Goal: Task Accomplishment & Management: Use online tool/utility

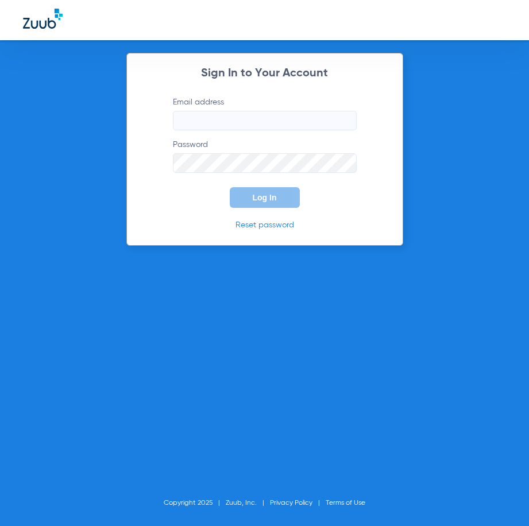
type input "[EMAIL_ADDRESS][DOMAIN_NAME]"
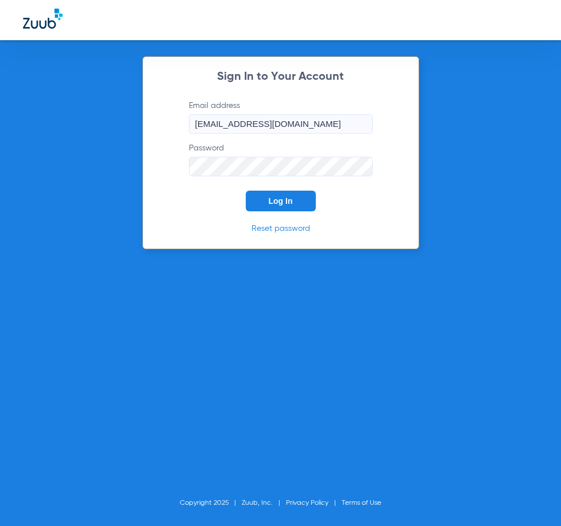
click at [269, 201] on span "Log In" at bounding box center [281, 201] width 24 height 9
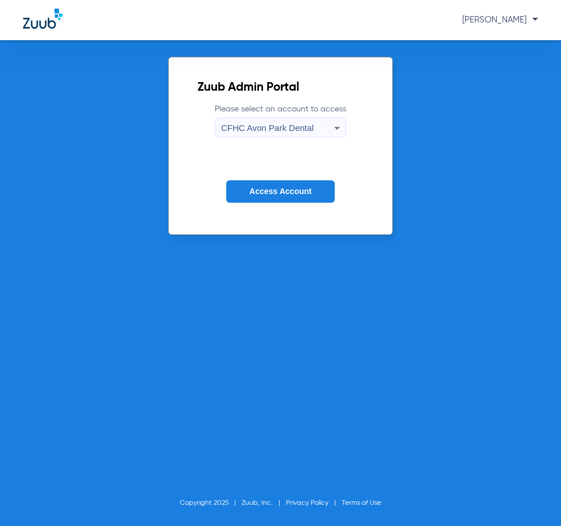
click at [267, 128] on span "CFHC Avon Park Dental" at bounding box center [267, 128] width 93 height 10
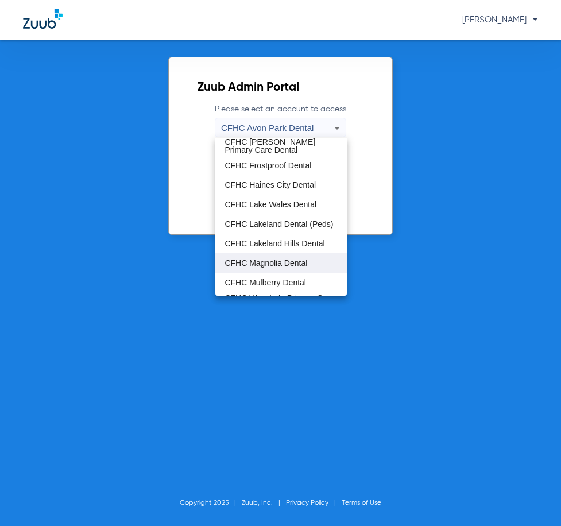
scroll to position [57, 0]
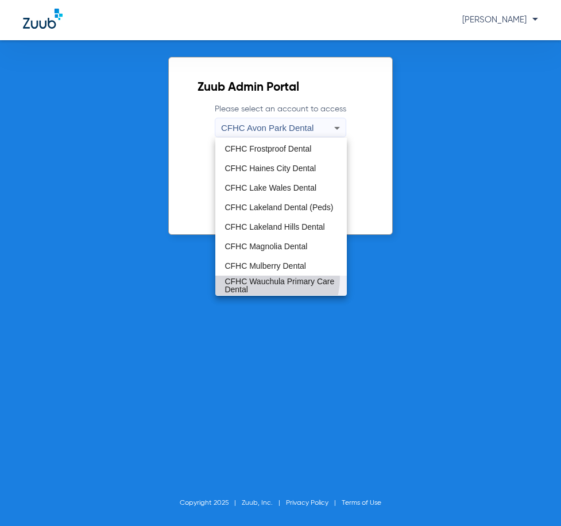
click at [262, 278] on span "CFHC Wauchula Primary Care Dental" at bounding box center [281, 286] width 113 height 16
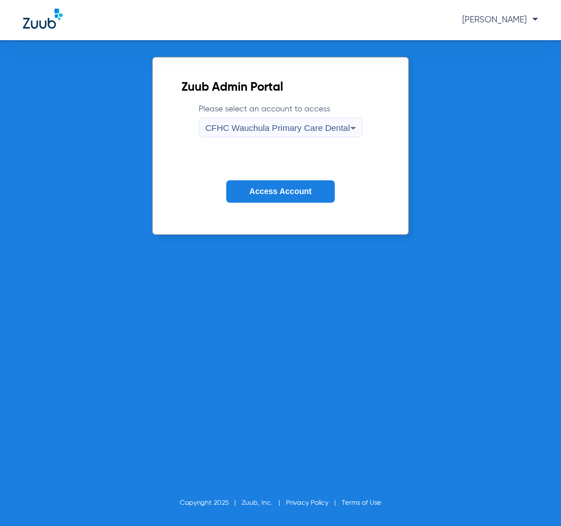
click at [268, 193] on span "Access Account" at bounding box center [280, 191] width 62 height 9
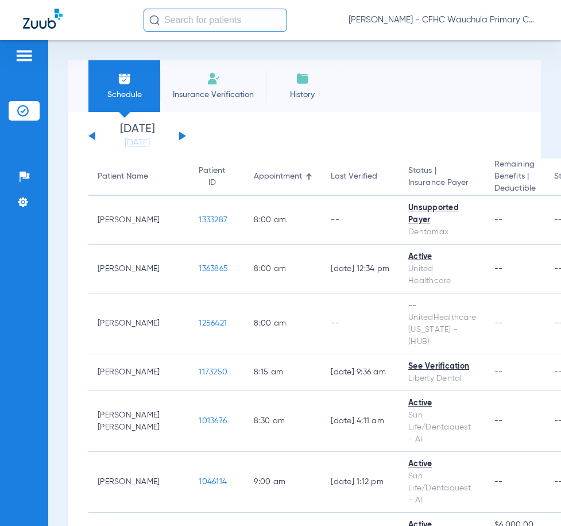
click at [180, 135] on button at bounding box center [182, 136] width 7 height 9
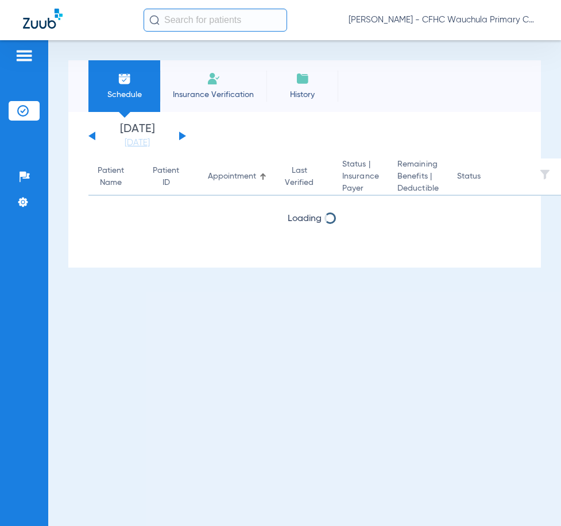
click at [180, 135] on button at bounding box center [182, 136] width 7 height 9
click at [183, 135] on button at bounding box center [182, 136] width 7 height 9
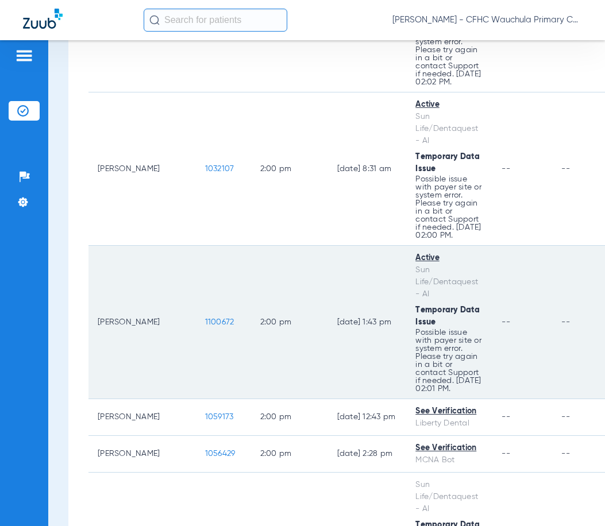
scroll to position [2758, 0]
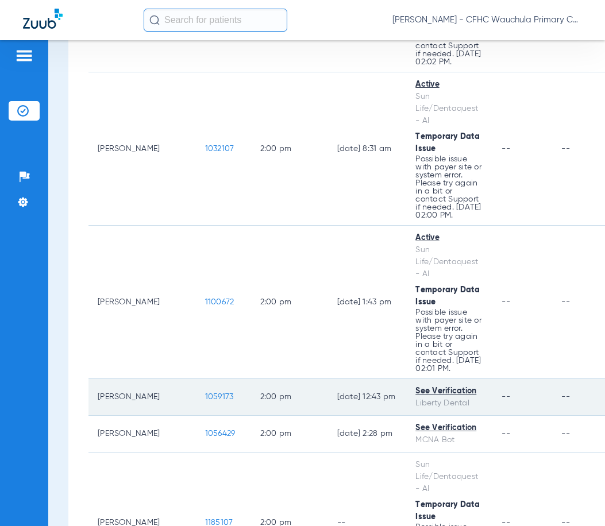
click at [205, 401] on span "1059173" at bounding box center [219, 397] width 29 height 8
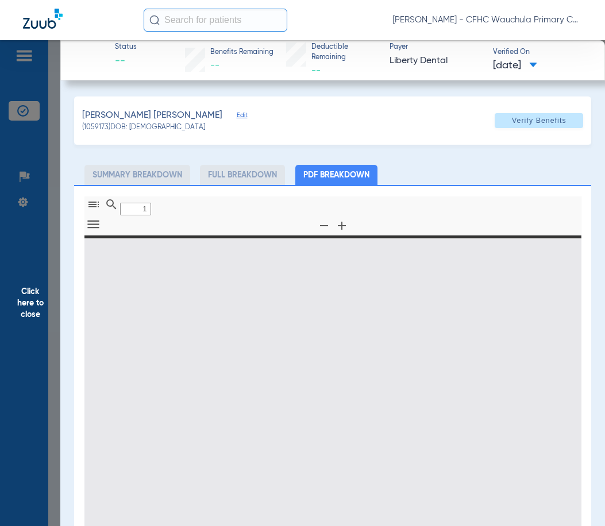
type input "0"
select select "page-width"
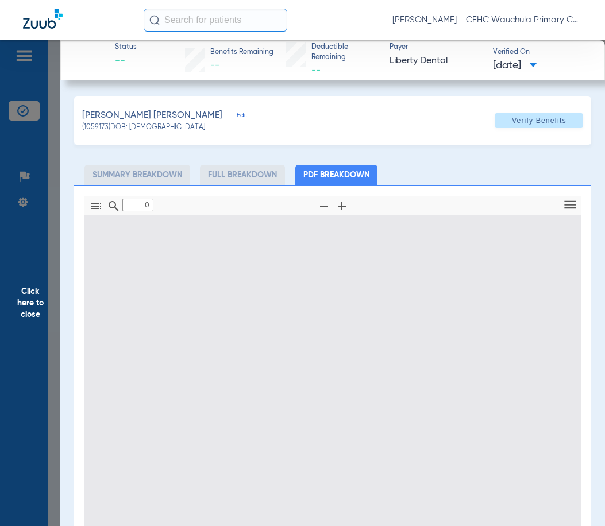
type input "1"
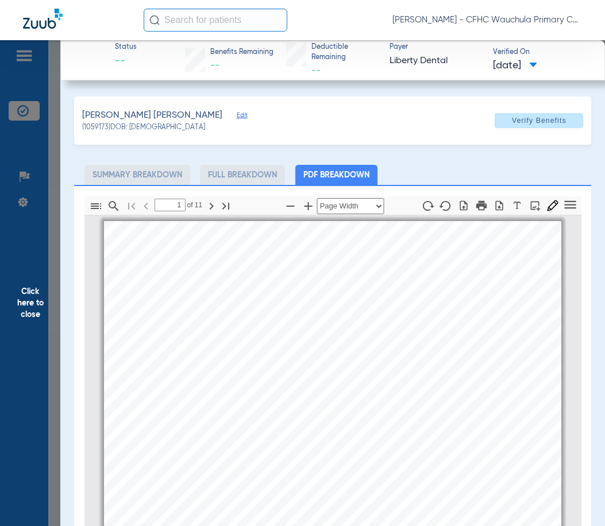
scroll to position [6, 0]
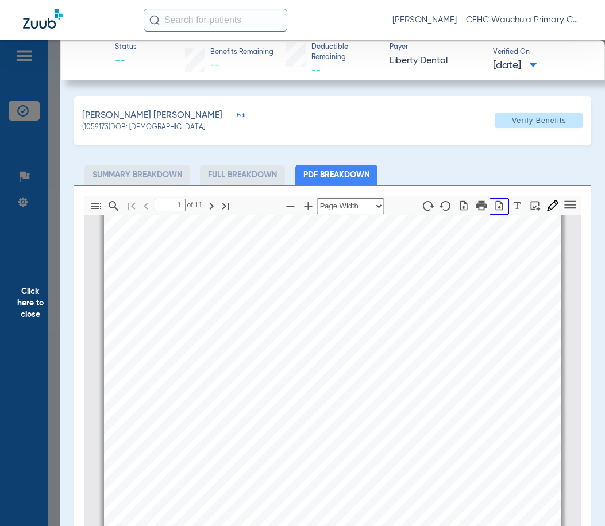
click at [495, 207] on icon "button" at bounding box center [498, 206] width 7 height 10
click at [48, 111] on span "Click here to close" at bounding box center [30, 303] width 60 height 526
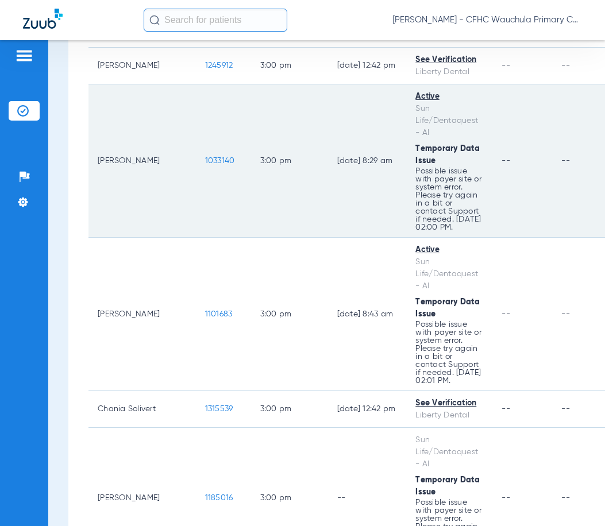
scroll to position [3506, 0]
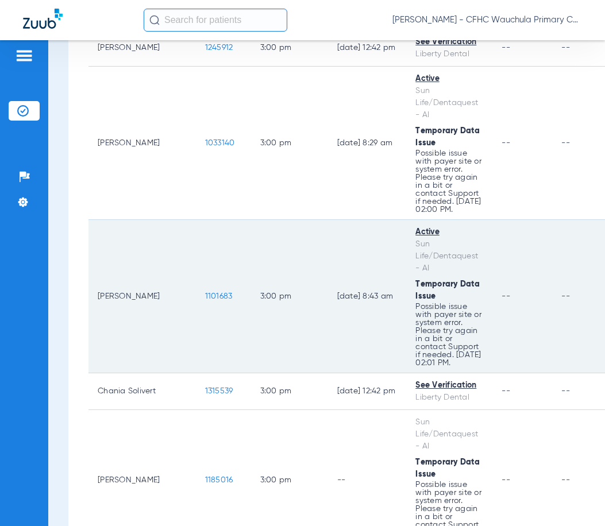
click at [205, 301] on span "1101683" at bounding box center [219, 297] width 28 height 8
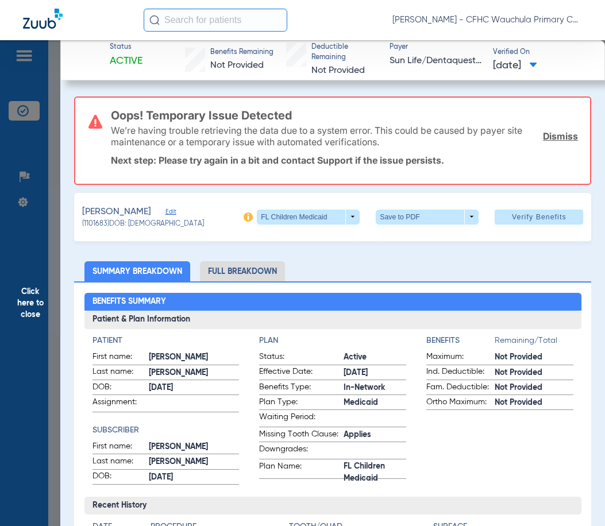
drag, startPoint x: 206, startPoint y: 213, endPoint x: 236, endPoint y: 230, distance: 34.5
click at [176, 213] on span "Edit" at bounding box center [171, 213] width 10 height 11
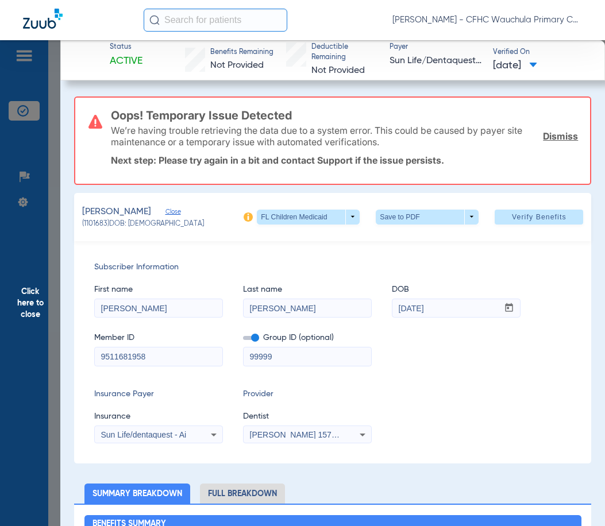
click at [251, 344] on mat-form-field "99999" at bounding box center [307, 355] width 129 height 22
drag, startPoint x: 252, startPoint y: 336, endPoint x: 187, endPoint y: 419, distance: 105.3
click at [251, 336] on label at bounding box center [251, 338] width 16 height 12
click at [243, 340] on input "checkbox" at bounding box center [243, 340] width 0 height 0
click at [164, 442] on mat-select "Sun Life/dentaquest - Ai" at bounding box center [158, 435] width 129 height 18
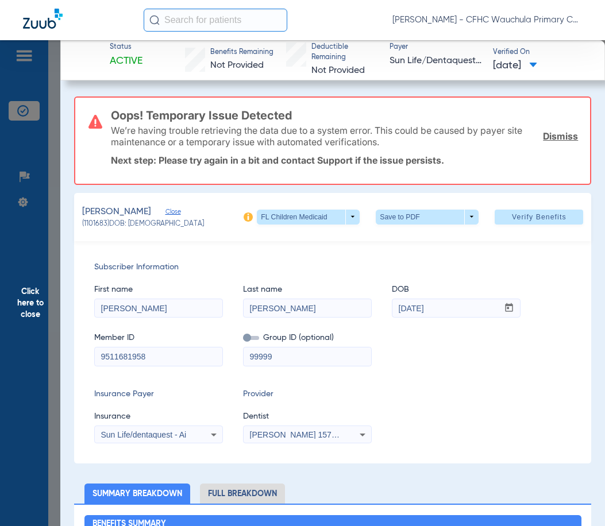
click at [167, 435] on span "Sun Life/dentaquest - Ai" at bounding box center [144, 434] width 86 height 9
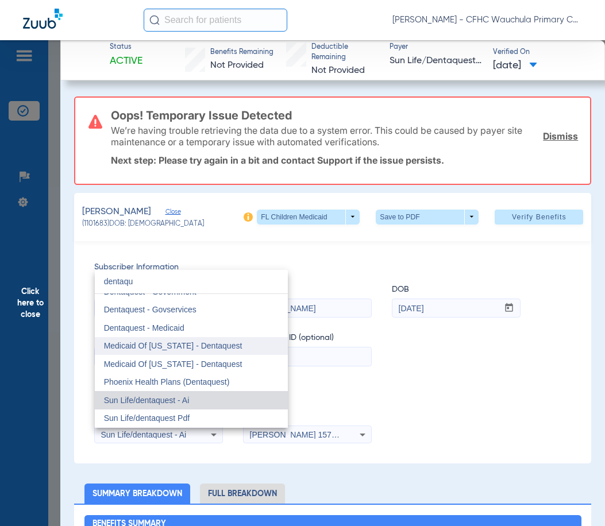
scroll to position [0, 0]
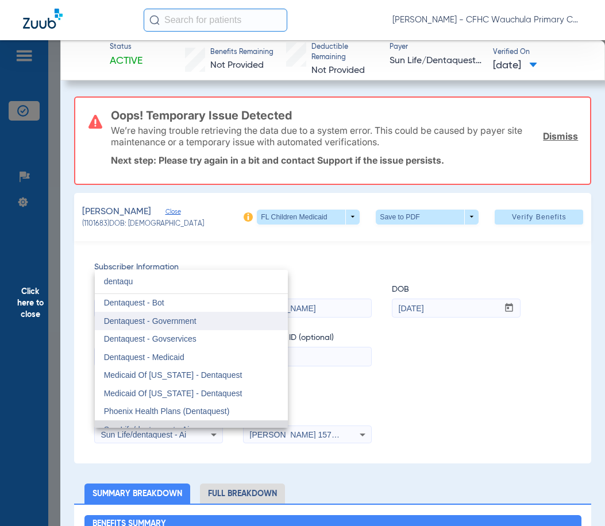
type input "dentaqu"
click at [174, 327] on mat-option "Dentaquest - Government" at bounding box center [191, 321] width 193 height 18
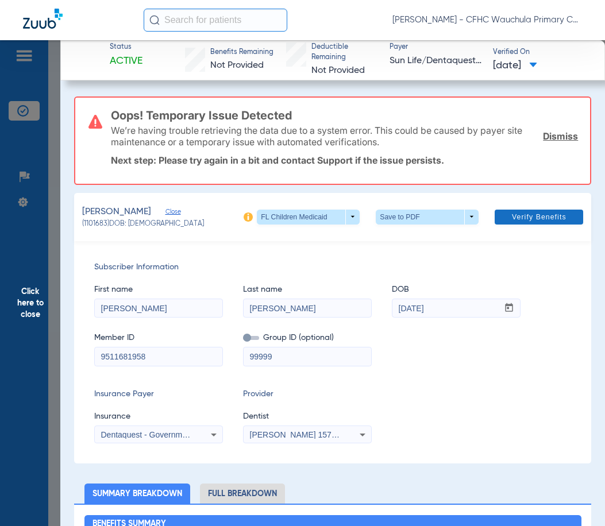
click at [497, 210] on span at bounding box center [539, 217] width 88 height 28
click at [529, 216] on span "Verify Benefits" at bounding box center [539, 217] width 55 height 9
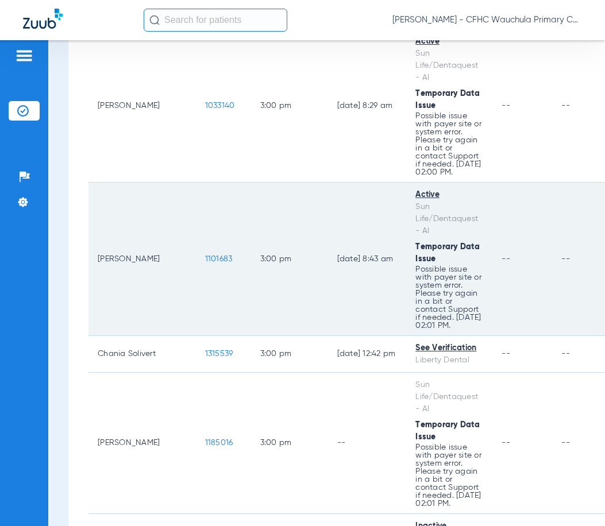
scroll to position [3563, 0]
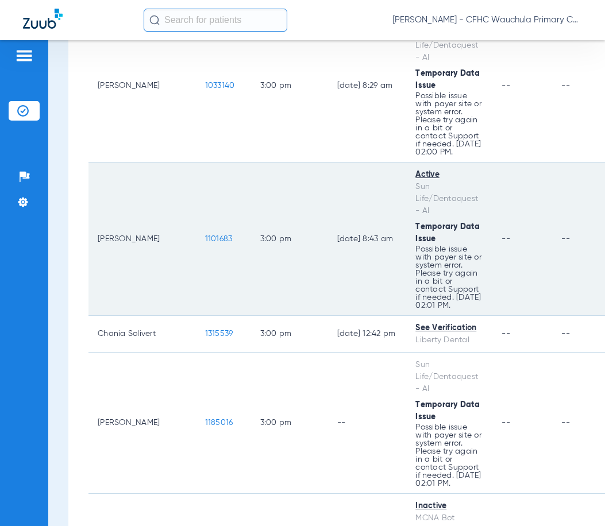
click at [205, 243] on span "1101683" at bounding box center [219, 239] width 28 height 8
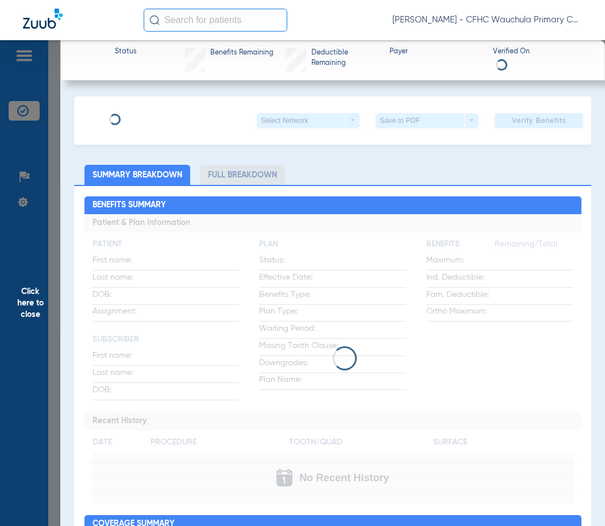
type input "[PERSON_NAME]"
type input "[DATE]"
type input "9511681958"
type input "99999"
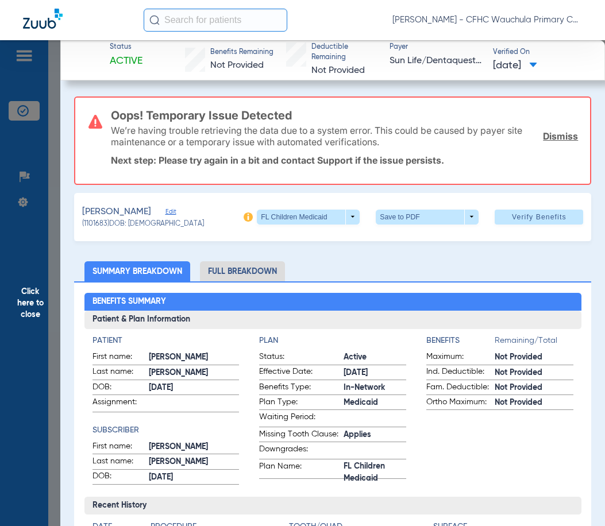
click at [211, 213] on div "[PERSON_NAME] Edit (1101683) DOB: [DEMOGRAPHIC_DATA] FL Children Medicaid arrow…" at bounding box center [332, 217] width 517 height 48
click at [176, 210] on span "Edit" at bounding box center [171, 213] width 10 height 11
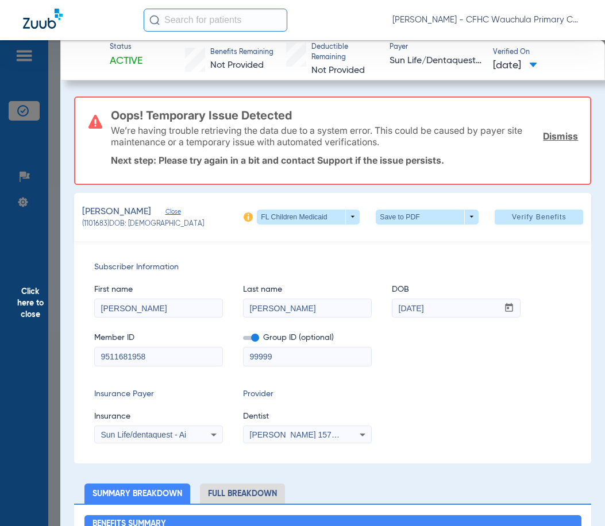
click at [252, 338] on span at bounding box center [251, 338] width 16 height 4
click at [243, 340] on input "checkbox" at bounding box center [243, 340] width 0 height 0
click at [160, 436] on span "Sun Life/dentaquest - Ai" at bounding box center [144, 434] width 86 height 9
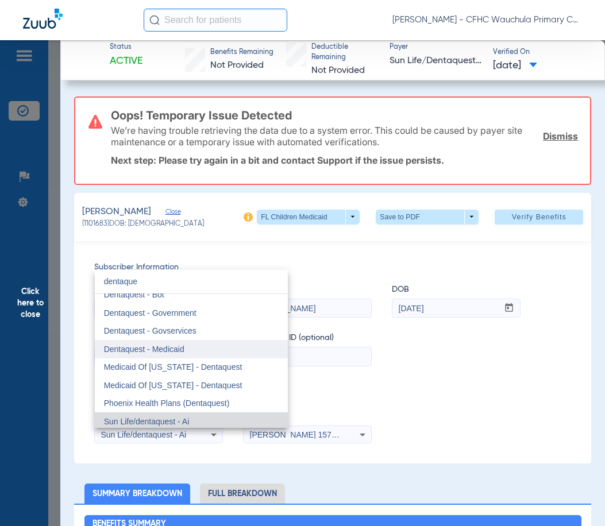
scroll to position [0, 0]
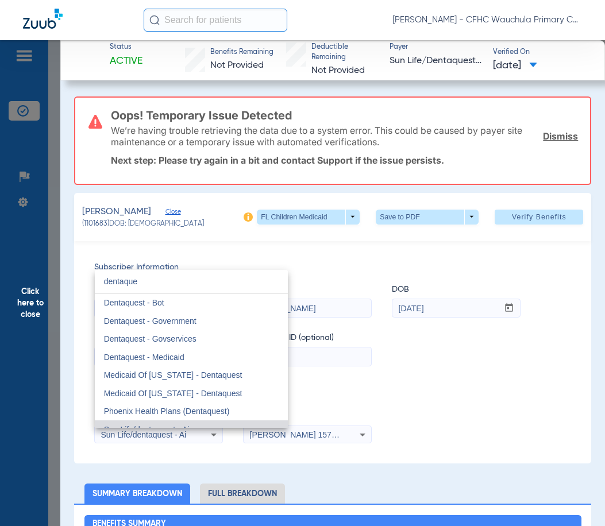
type input "dentaque"
click at [215, 325] on mat-option "Dentaquest - Government" at bounding box center [191, 321] width 193 height 18
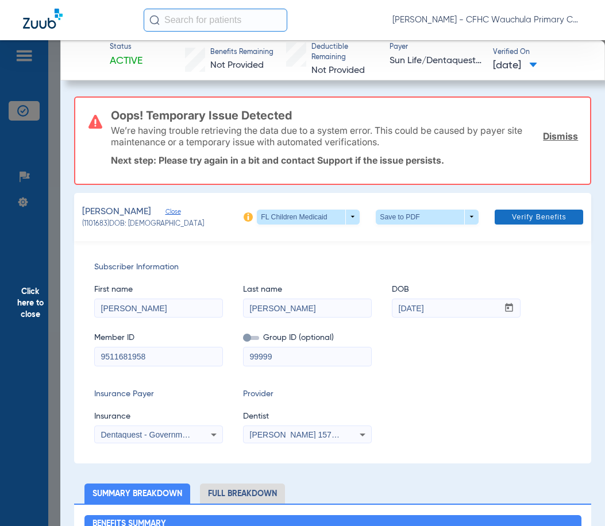
click at [518, 223] on span at bounding box center [539, 217] width 88 height 28
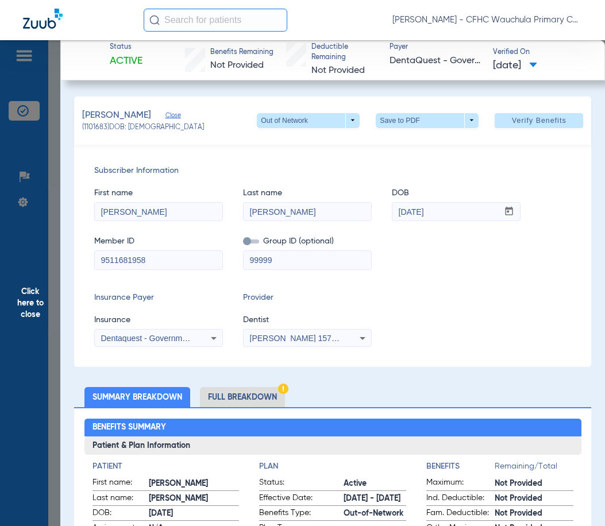
click at [262, 394] on li "Full Breakdown" at bounding box center [242, 397] width 85 height 20
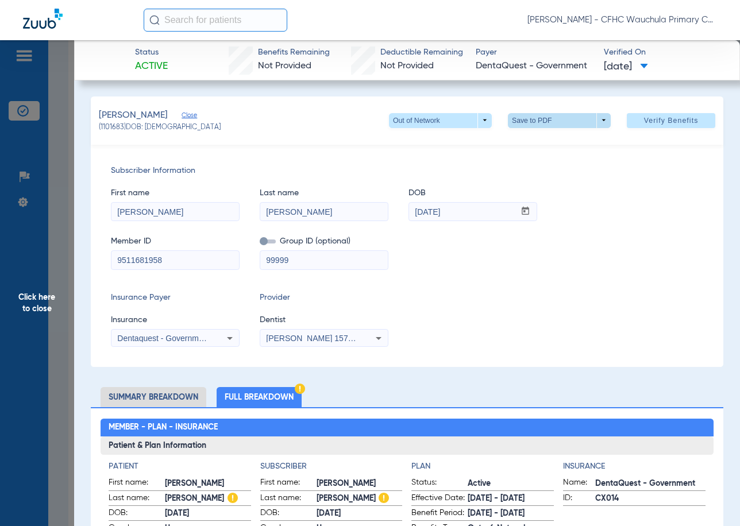
click at [549, 119] on span at bounding box center [560, 121] width 28 height 28
click at [546, 140] on span "Save to PDF" at bounding box center [554, 143] width 45 height 8
click at [63, 121] on span "Click here to close" at bounding box center [37, 303] width 74 height 526
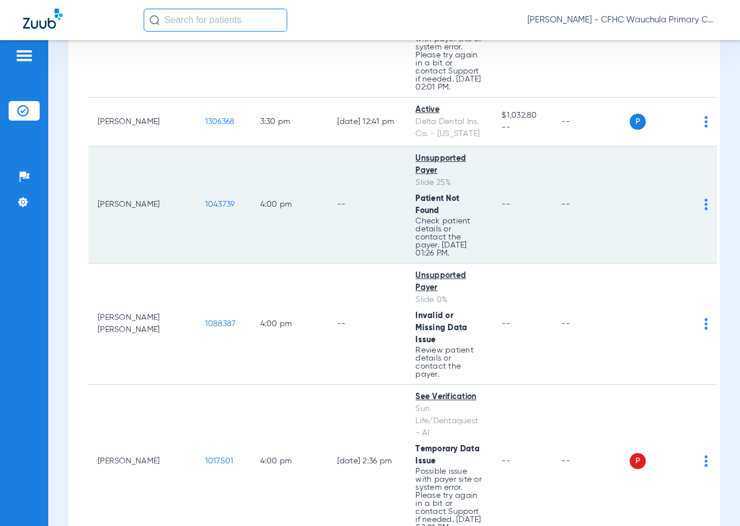
scroll to position [4172, 0]
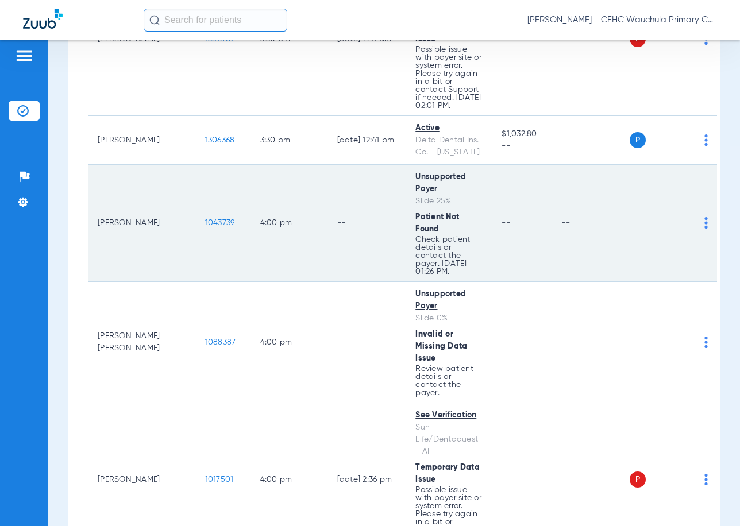
click at [205, 227] on span "1043739" at bounding box center [220, 223] width 30 height 8
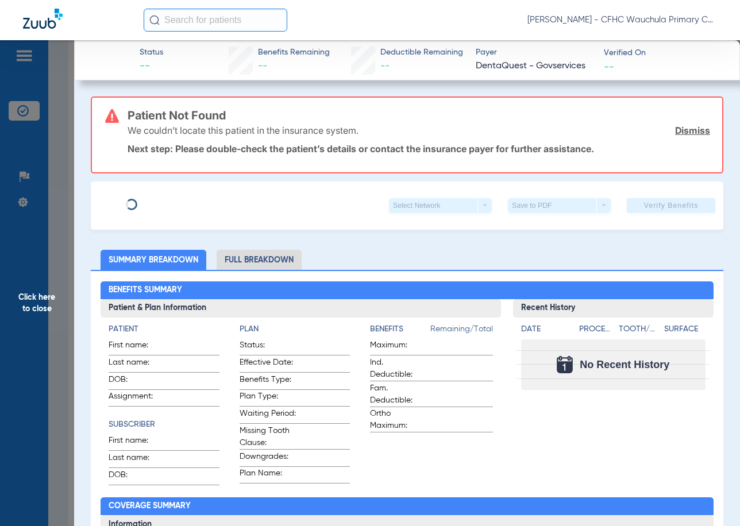
type input "[PERSON_NAME]"
type input "[DATE]"
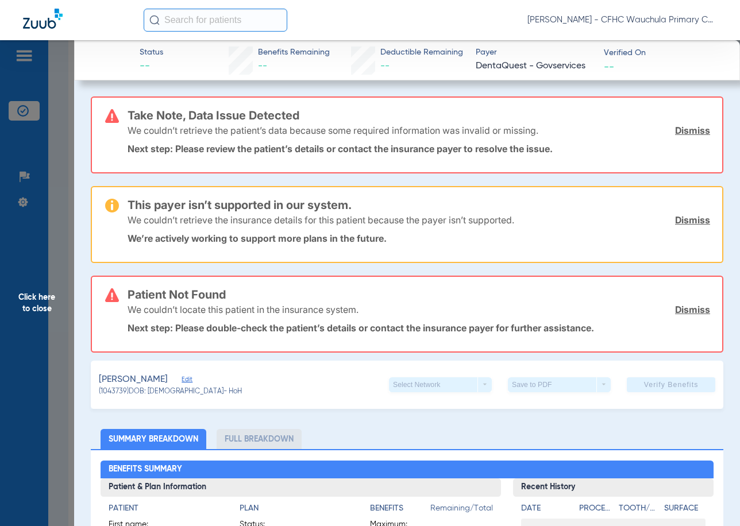
drag, startPoint x: 197, startPoint y: 376, endPoint x: 201, endPoint y: 370, distance: 7.4
click at [192, 378] on span "Edit" at bounding box center [187, 381] width 10 height 11
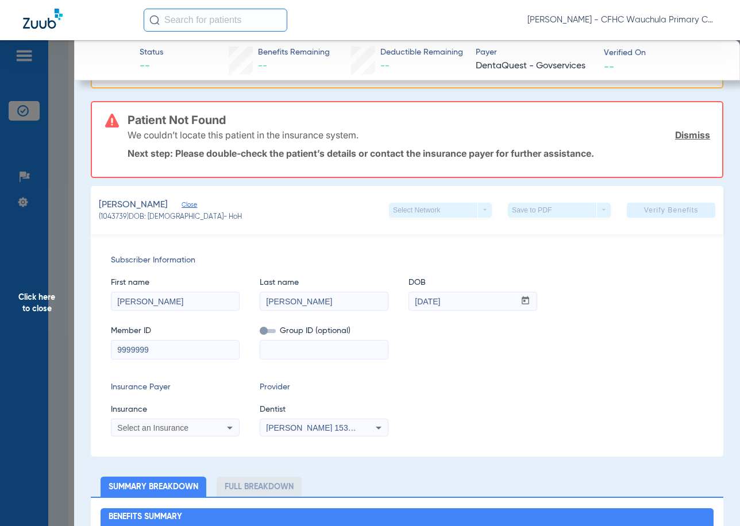
scroll to position [230, 0]
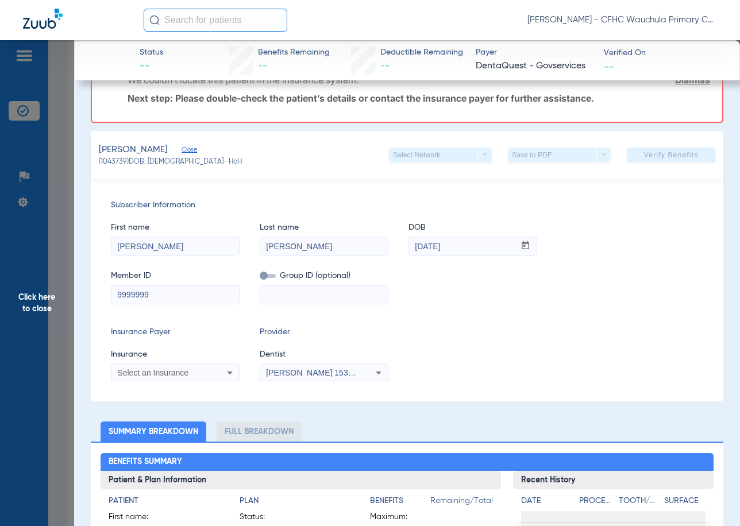
drag, startPoint x: 97, startPoint y: 291, endPoint x: 66, endPoint y: 287, distance: 30.7
paste input "480482665"
type input "9480482665"
click at [190, 374] on div "Select an Insurance" at bounding box center [163, 373] width 93 height 8
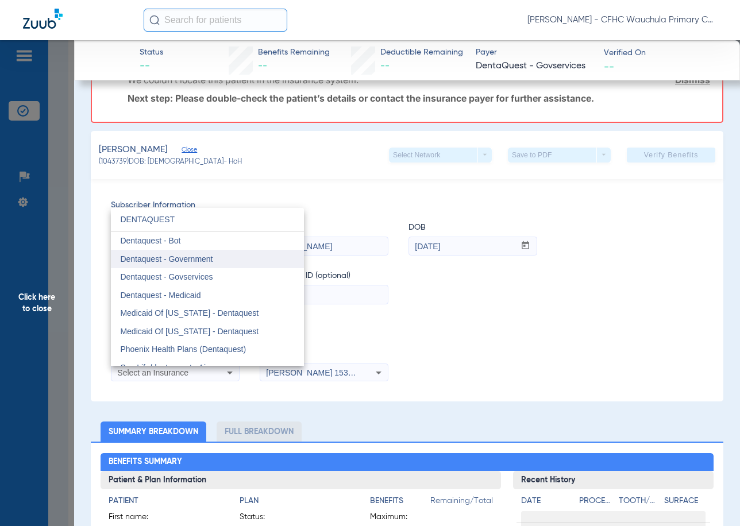
type input "DENTAQUEST"
drag, startPoint x: 200, startPoint y: 255, endPoint x: 286, endPoint y: 306, distance: 99.9
click at [199, 256] on span "Dentaquest - Government" at bounding box center [166, 259] width 93 height 9
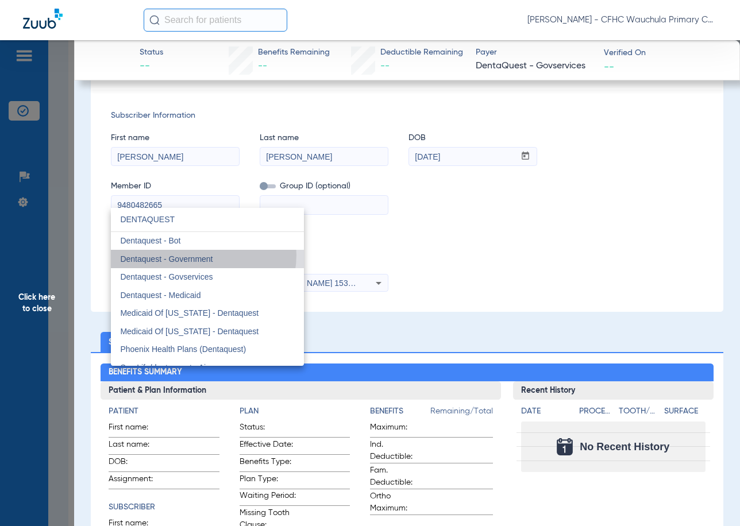
scroll to position [140, 0]
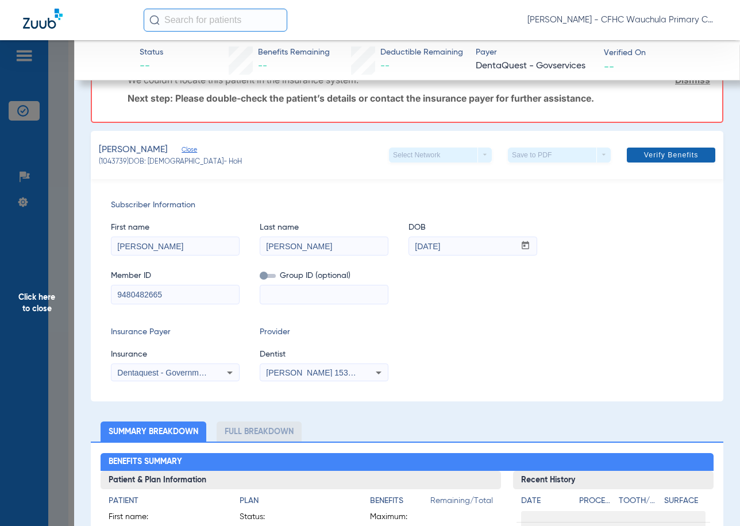
click at [605, 161] on span at bounding box center [671, 155] width 88 height 28
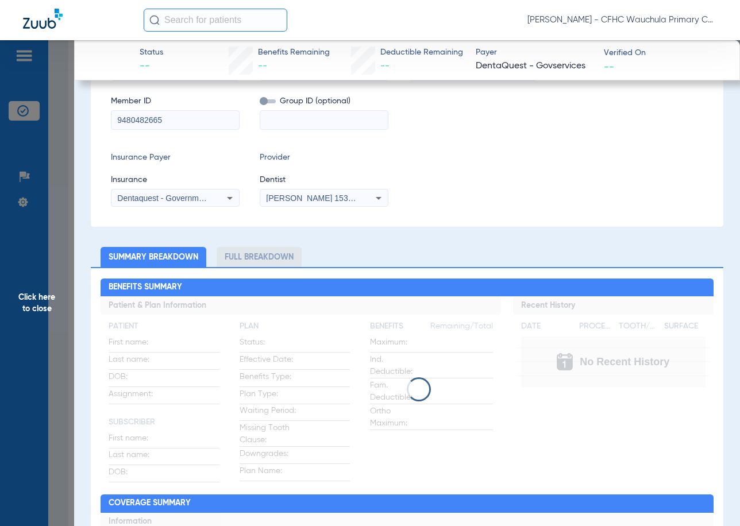
scroll to position [0, 0]
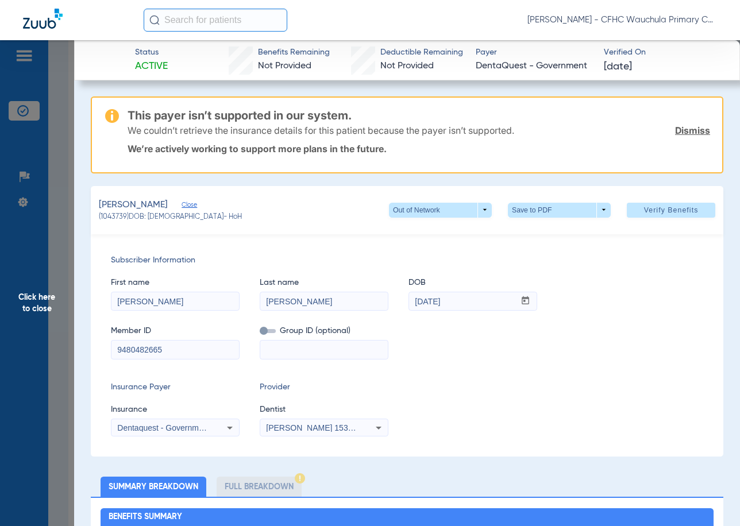
drag, startPoint x: 332, startPoint y: 190, endPoint x: 320, endPoint y: 200, distance: 15.5
click at [332, 190] on div "[PERSON_NAME] (1043739) DOB: [DEMOGRAPHIC_DATA] - HoH Out of Network arrow_drop…" at bounding box center [407, 210] width 633 height 48
click at [546, 212] on span at bounding box center [560, 211] width 28 height 28
click at [530, 242] on button "insert_drive_file Save to PDF" at bounding box center [543, 232] width 87 height 23
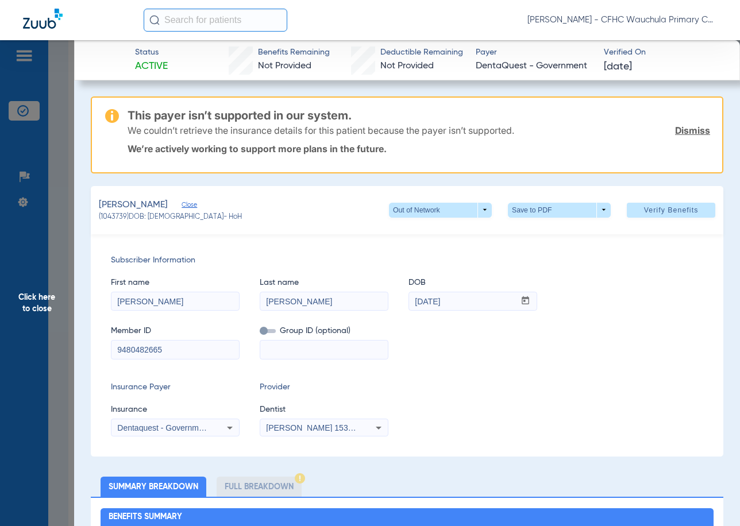
drag, startPoint x: 22, startPoint y: 218, endPoint x: 26, endPoint y: 202, distance: 16.2
click at [22, 217] on span "Click here to close" at bounding box center [37, 303] width 74 height 526
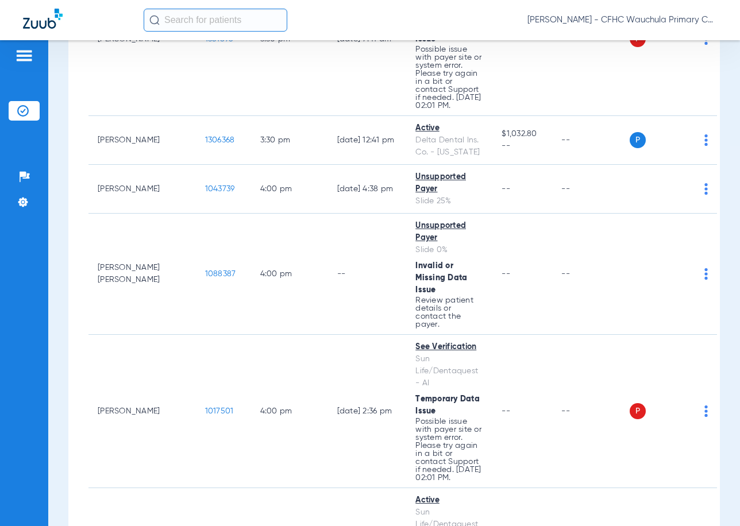
drag, startPoint x: 495, startPoint y: 17, endPoint x: 570, endPoint y: 0, distance: 76.5
click at [502, 14] on div "[PERSON_NAME] - CFHC Wauchula Primary Care Dental" at bounding box center [431, 20] width 574 height 23
click at [372, 17] on div "[PERSON_NAME] - CFHC Wauchula Primary Care Dental" at bounding box center [431, 20] width 574 height 23
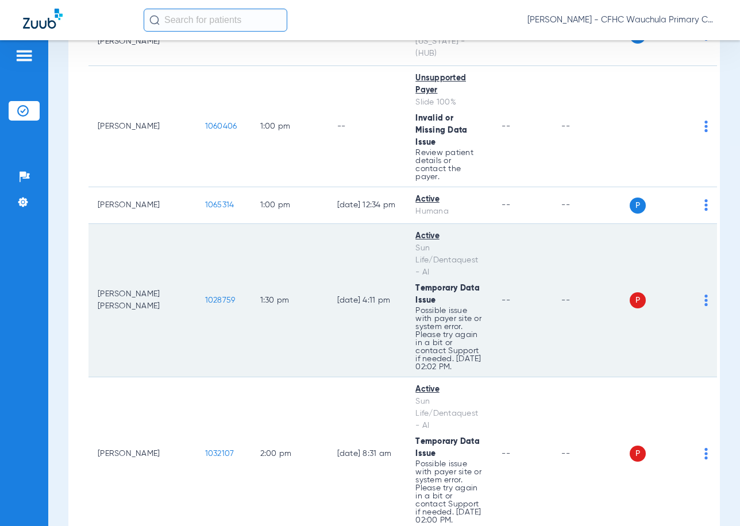
scroll to position [2390, 0]
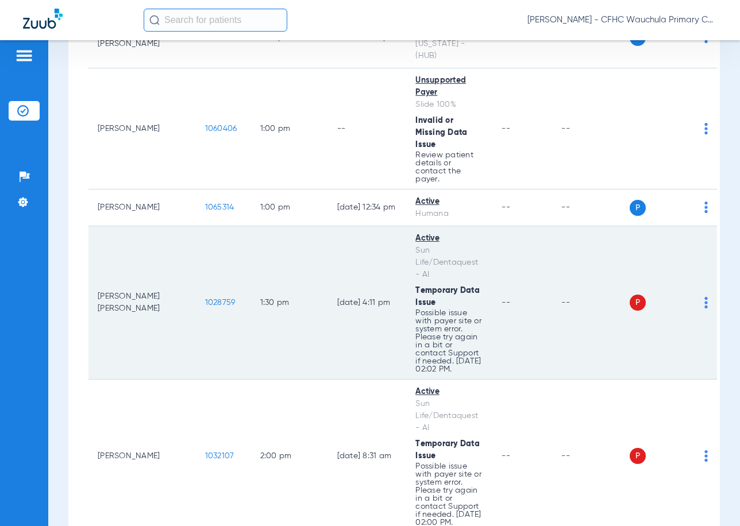
click at [205, 299] on span "1028759" at bounding box center [220, 303] width 30 height 8
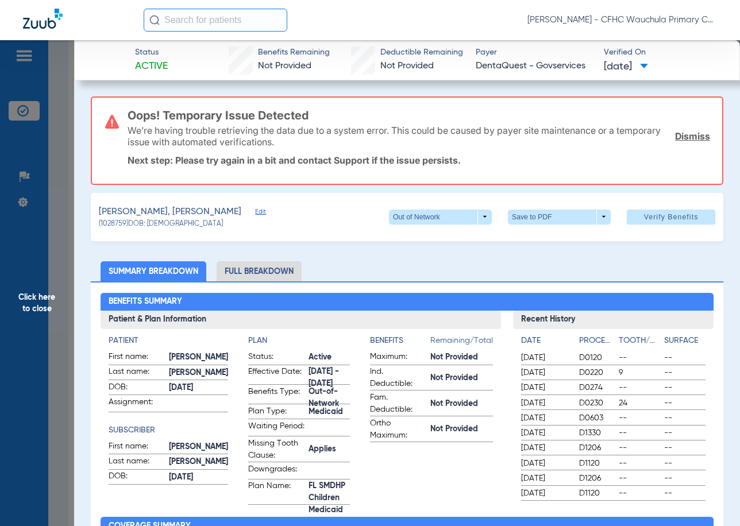
click at [255, 276] on li "Full Breakdown" at bounding box center [259, 271] width 85 height 20
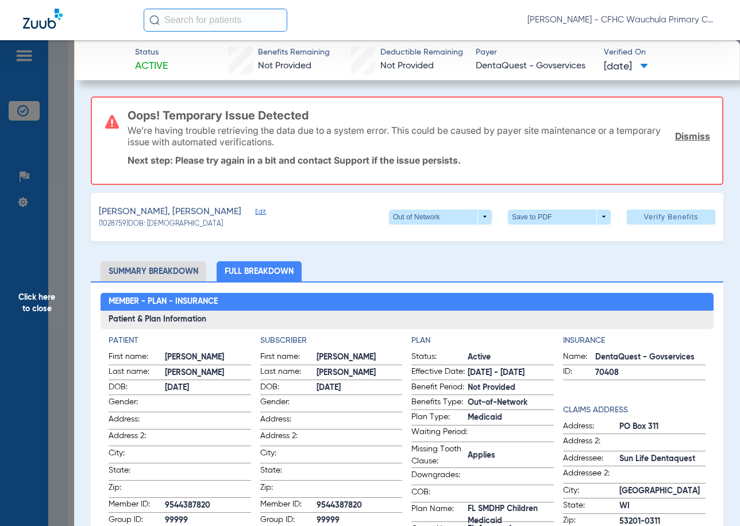
click at [565, 225] on div "[PERSON_NAME], [PERSON_NAME] (1028759) DOB: [DEMOGRAPHIC_DATA] Out of Network a…" at bounding box center [407, 217] width 633 height 48
click at [565, 220] on span at bounding box center [559, 217] width 103 height 15
click at [550, 244] on button "insert_drive_file Save to PDF" at bounding box center [543, 239] width 87 height 23
click at [255, 214] on span "Edit" at bounding box center [260, 213] width 10 height 11
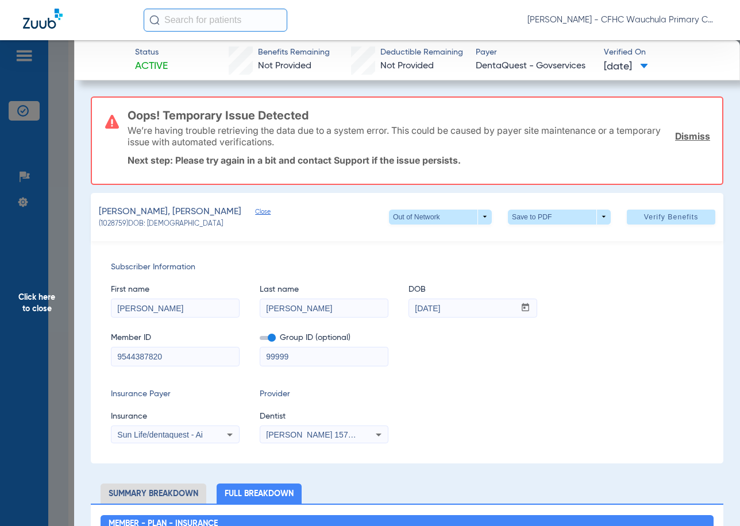
click at [265, 339] on span at bounding box center [268, 338] width 16 height 4
click at [260, 340] on input "checkbox" at bounding box center [260, 340] width 0 height 0
click at [168, 436] on span "Sun Life/dentaquest - Ai" at bounding box center [160, 434] width 86 height 9
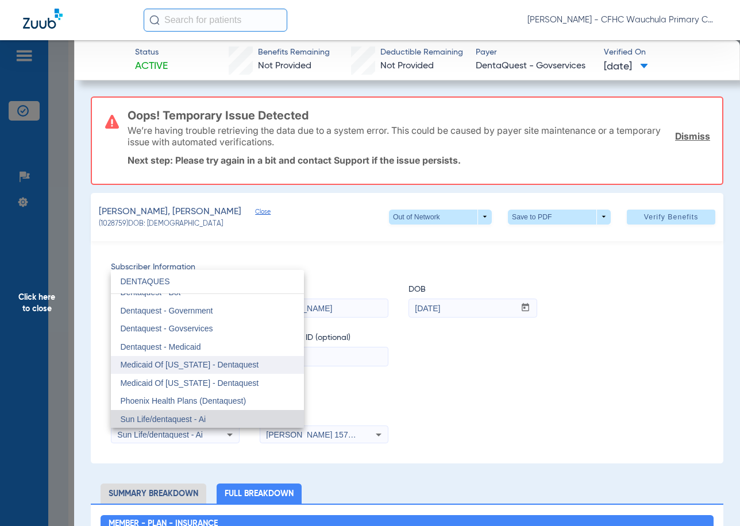
scroll to position [0, 0]
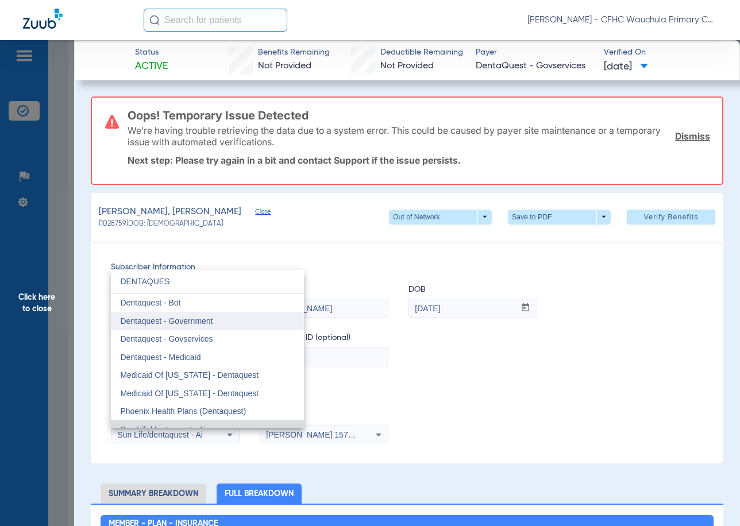
type input "DENTAQUES"
drag, startPoint x: 229, startPoint y: 322, endPoint x: 247, endPoint y: 316, distance: 18.9
click at [229, 322] on mat-option "Dentaquest - Government" at bounding box center [207, 321] width 193 height 18
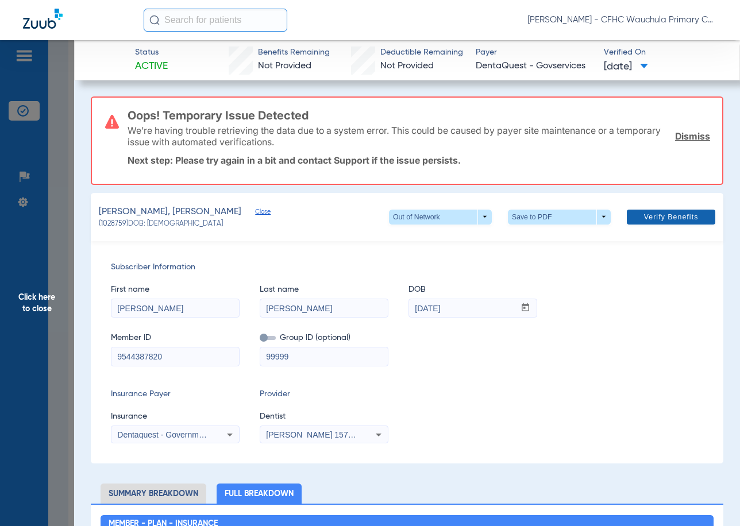
click at [605, 229] on span at bounding box center [671, 217] width 88 height 28
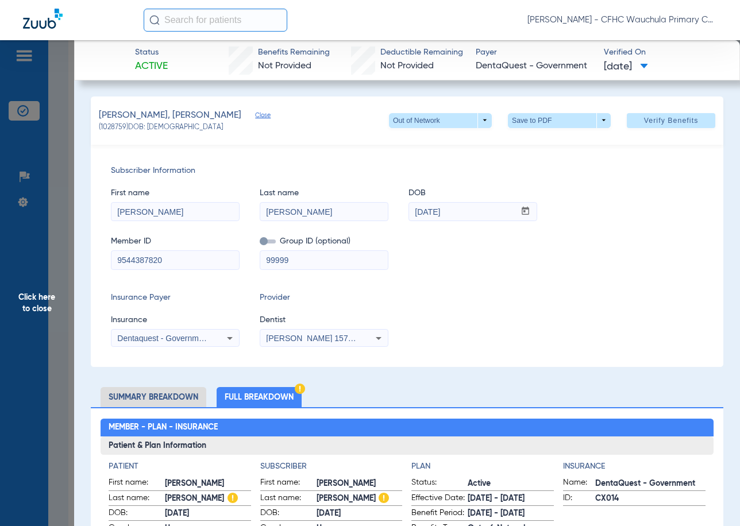
drag, startPoint x: 483, startPoint y: 320, endPoint x: 474, endPoint y: 328, distance: 11.4
click at [483, 320] on div "Insurance Payer Insurance Dentaquest - Government Provider Dentist [PERSON_NAME…" at bounding box center [407, 319] width 592 height 55
click at [560, 128] on span at bounding box center [560, 121] width 28 height 28
click at [558, 140] on span "Save to PDF" at bounding box center [554, 143] width 45 height 8
click at [43, 231] on span "Click here to close" at bounding box center [37, 303] width 74 height 526
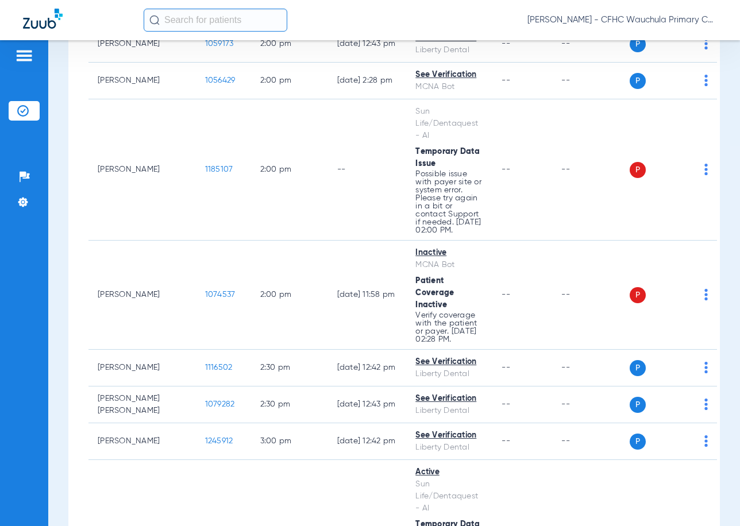
scroll to position [2965, 0]
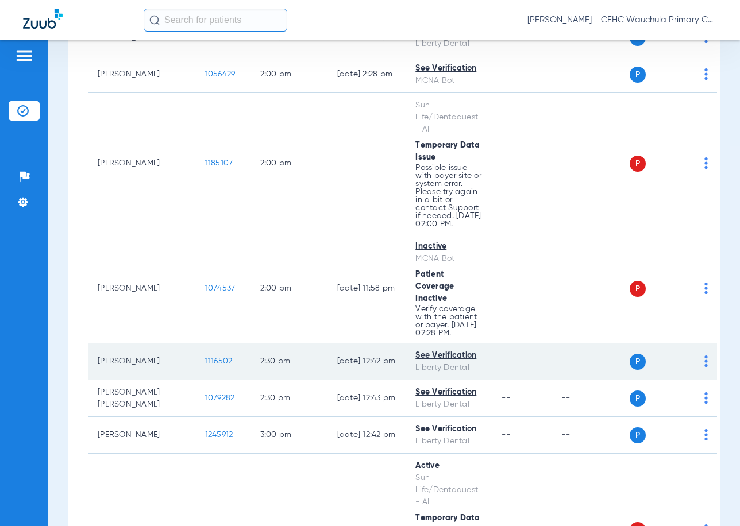
click at [205, 357] on span "1116502" at bounding box center [219, 361] width 28 height 8
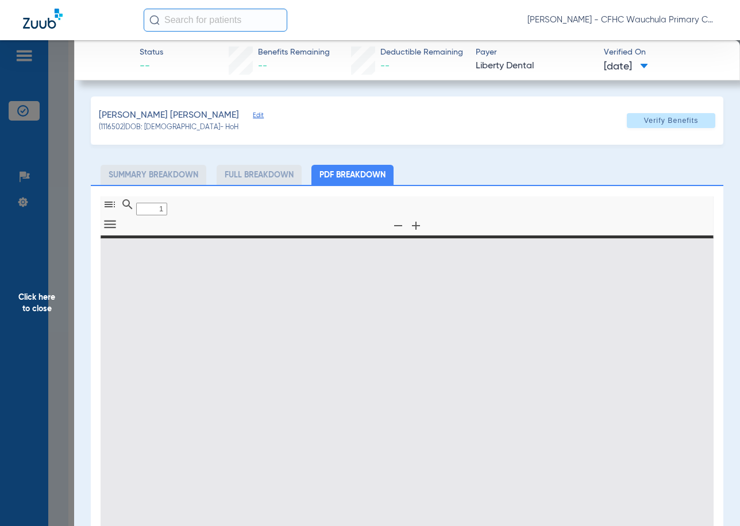
type input "0"
select select "page-width"
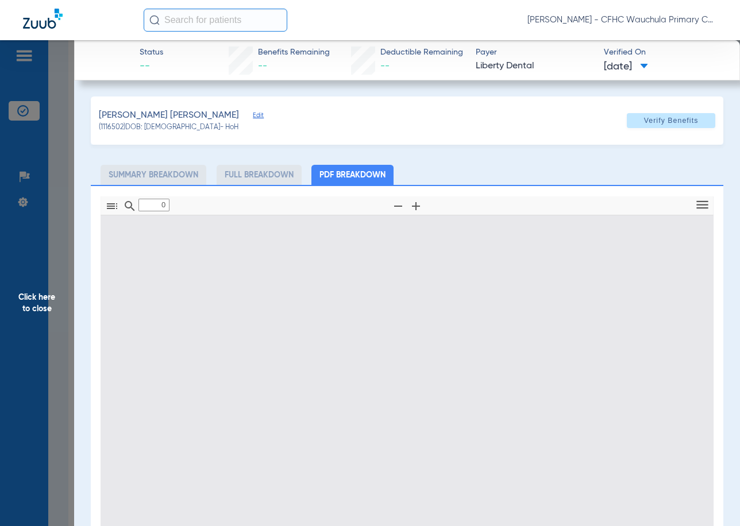
type input "1"
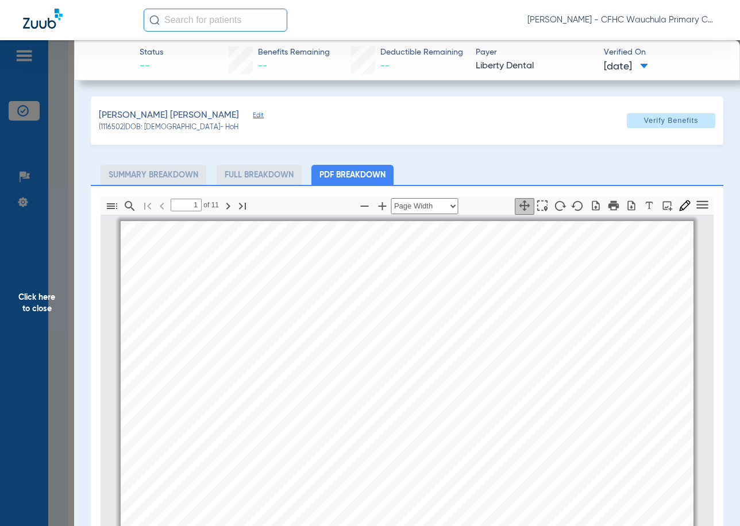
scroll to position [6, 0]
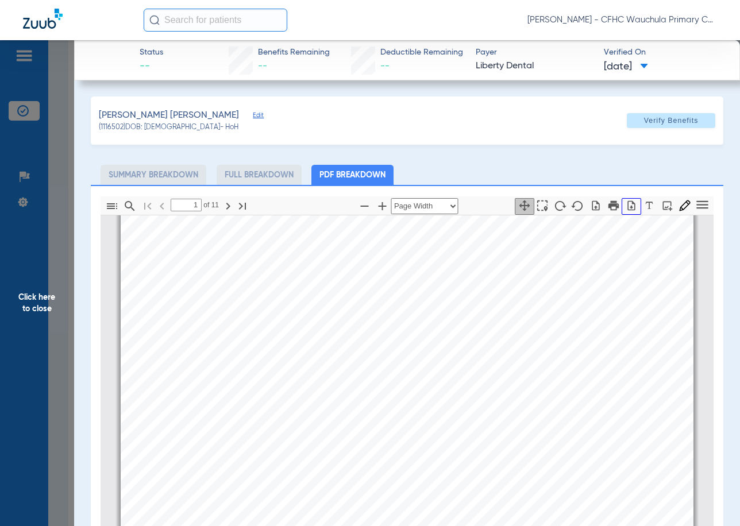
click at [605, 207] on icon "button" at bounding box center [631, 206] width 7 height 10
click at [51, 221] on span "Click here to close" at bounding box center [37, 303] width 74 height 526
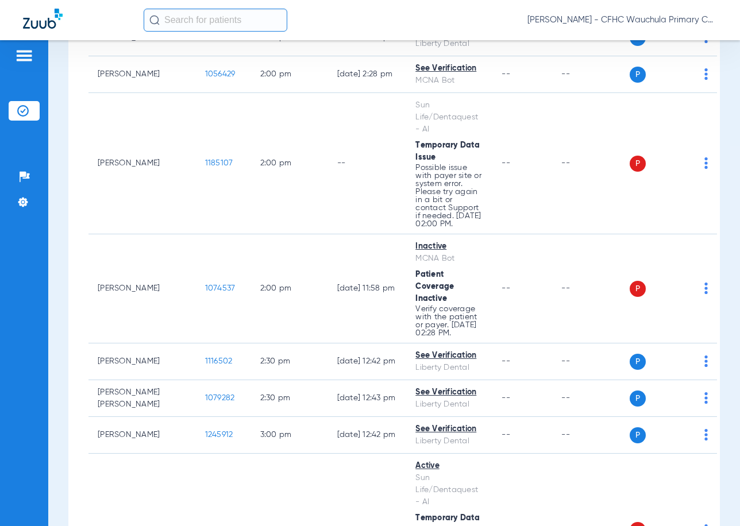
drag, startPoint x: 323, startPoint y: 21, endPoint x: 314, endPoint y: 28, distance: 11.2
click at [323, 21] on div "[PERSON_NAME] - CFHC Wauchula Primary Care Dental" at bounding box center [431, 20] width 574 height 23
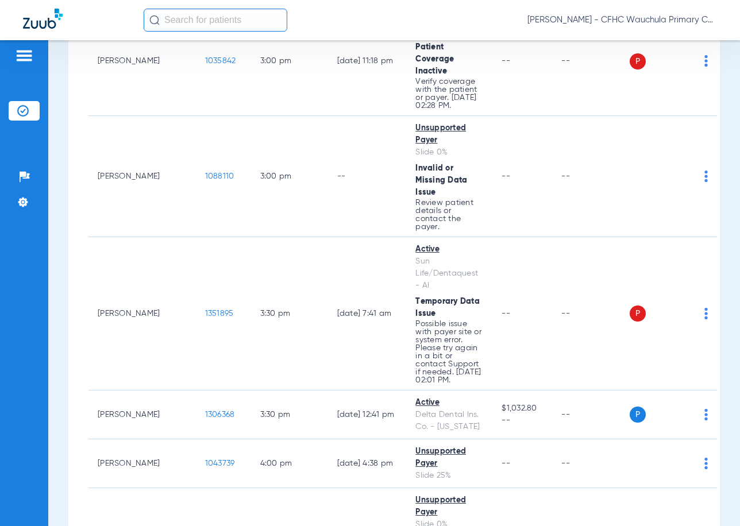
scroll to position [3827, 0]
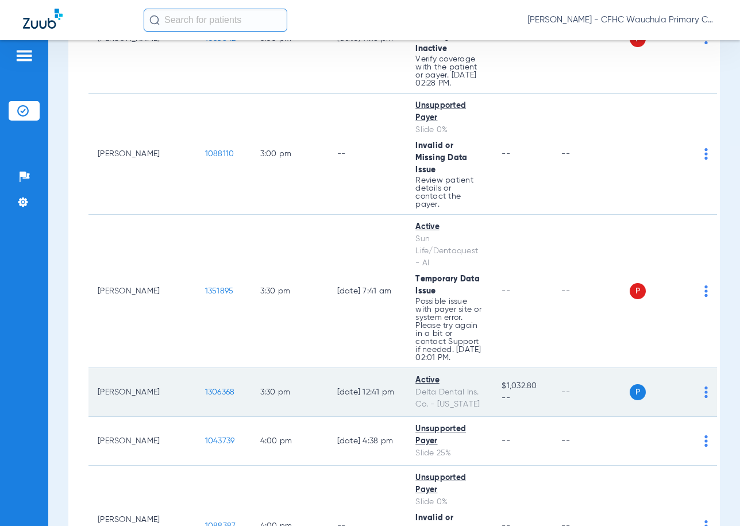
click at [205, 397] on span "1306368" at bounding box center [220, 392] width 30 height 8
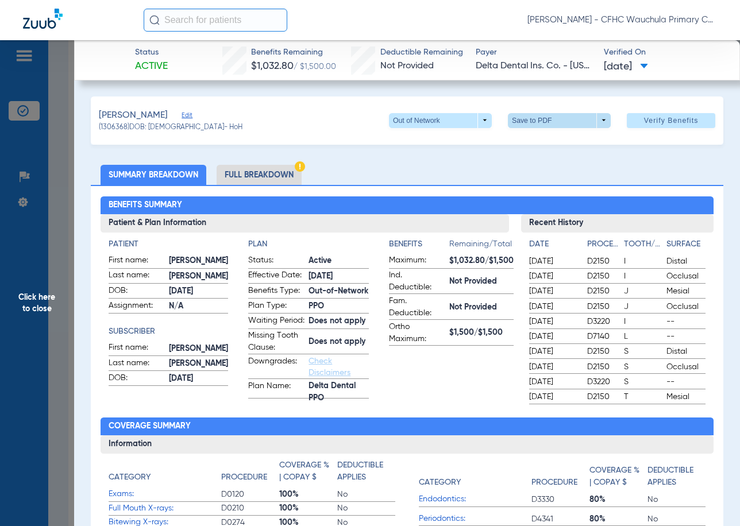
click at [546, 127] on span at bounding box center [560, 121] width 28 height 28
click at [542, 140] on span "Save to PDF" at bounding box center [554, 143] width 45 height 8
click at [59, 269] on span "Click here to close" at bounding box center [37, 303] width 74 height 526
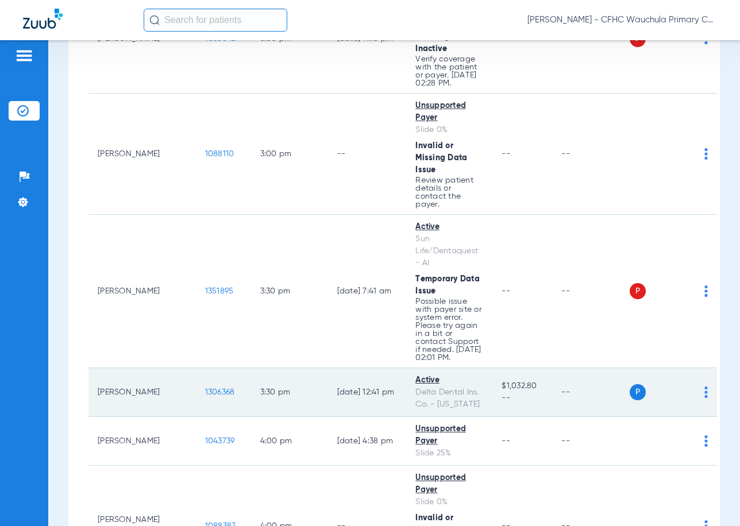
click at [205, 397] on span "1306368" at bounding box center [220, 392] width 30 height 8
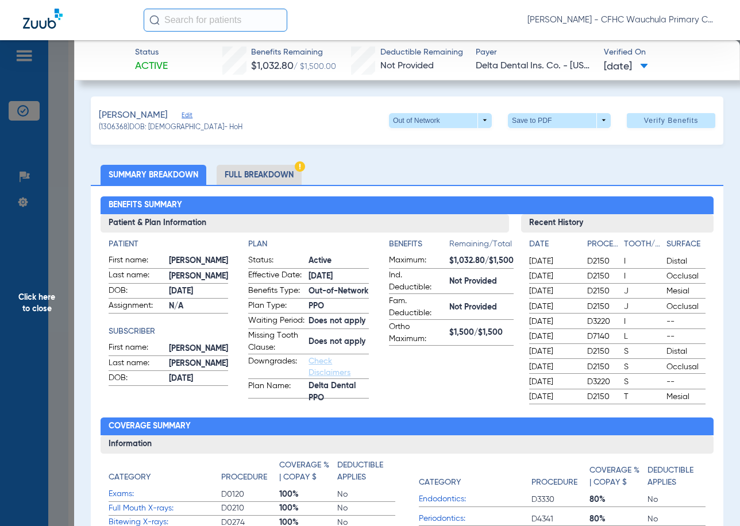
click at [361, 166] on ul "Summary Breakdown Full Breakdown" at bounding box center [407, 175] width 633 height 20
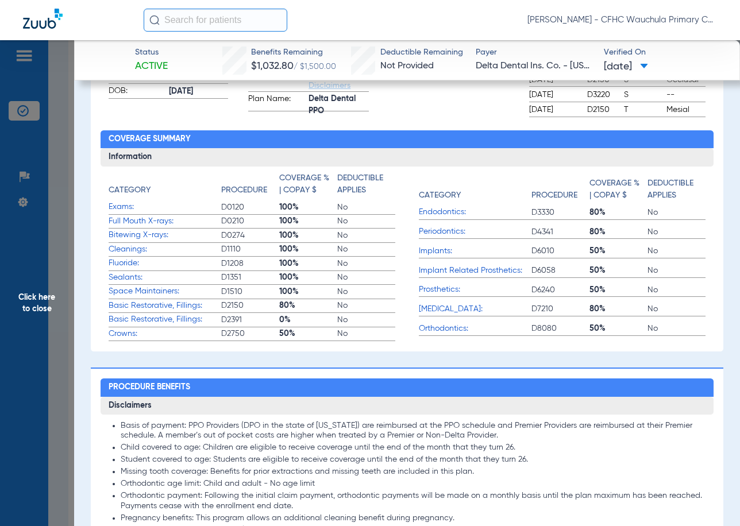
click at [45, 271] on span "Click here to close" at bounding box center [37, 303] width 74 height 526
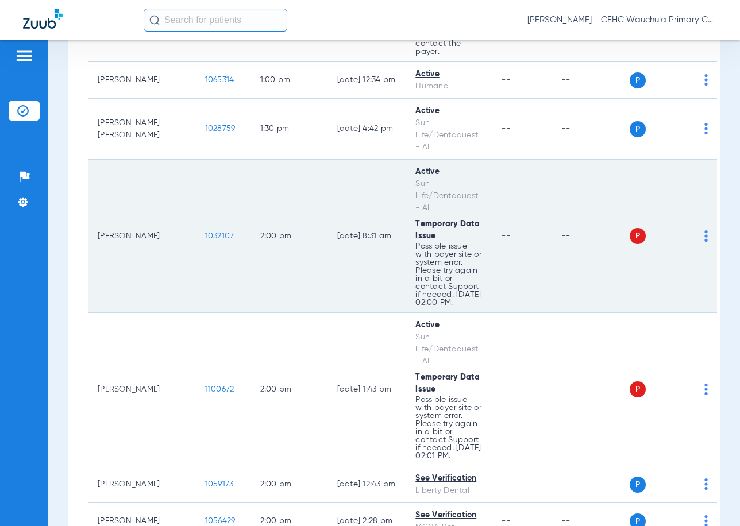
scroll to position [2505, 0]
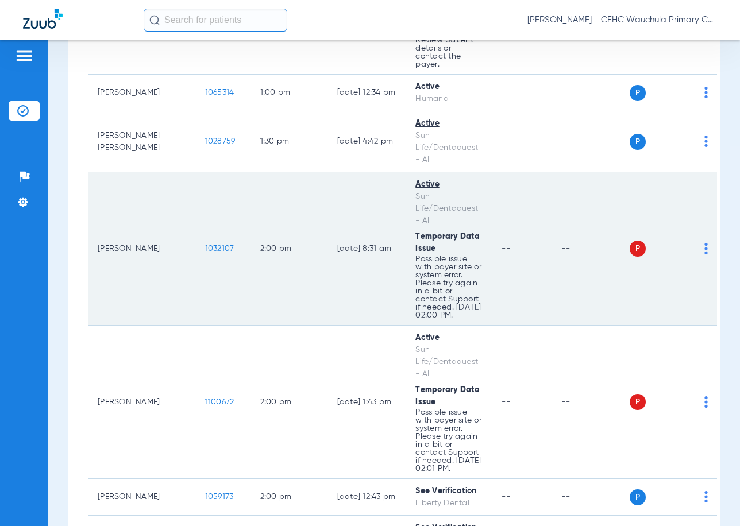
click at [205, 245] on span "1032107" at bounding box center [219, 249] width 29 height 8
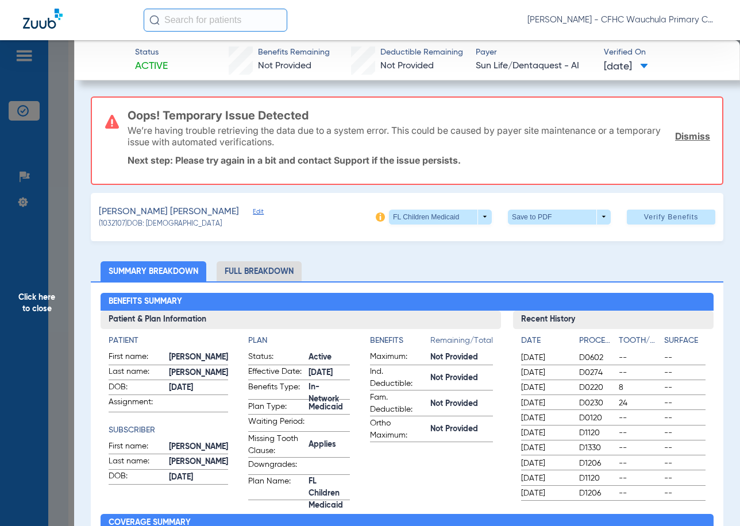
click at [225, 210] on div "[PERSON_NAME] [PERSON_NAME]" at bounding box center [181, 212] width 164 height 14
click at [253, 211] on span "Edit" at bounding box center [258, 213] width 10 height 11
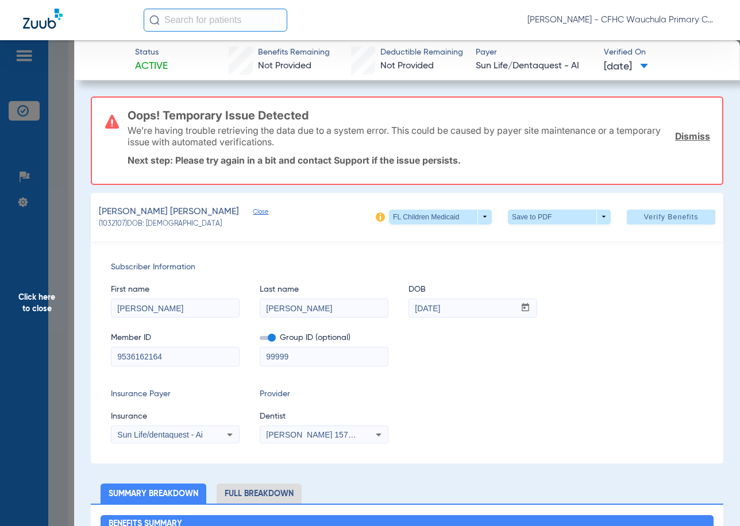
click at [272, 340] on span at bounding box center [268, 338] width 16 height 4
click at [260, 340] on input "checkbox" at bounding box center [260, 340] width 0 height 0
click at [181, 437] on span "Sun Life/dentaquest - Ai" at bounding box center [160, 434] width 86 height 9
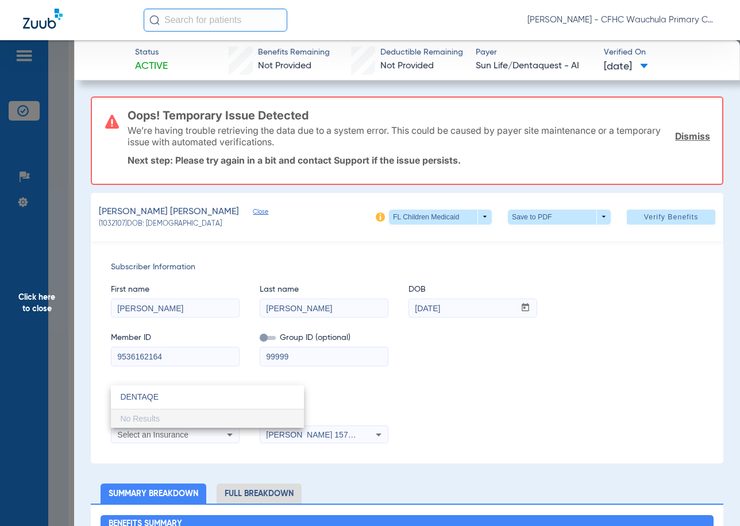
scroll to position [0, 0]
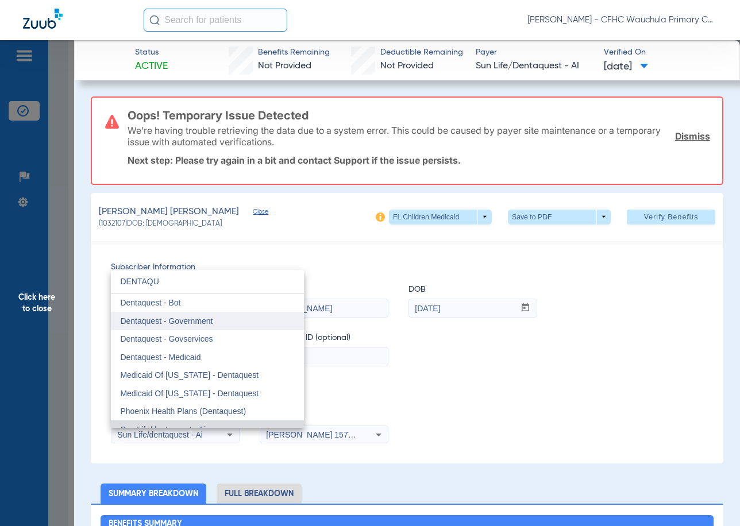
type input "DENTAQU"
click at [244, 324] on mat-option "Dentaquest - Government" at bounding box center [207, 321] width 193 height 18
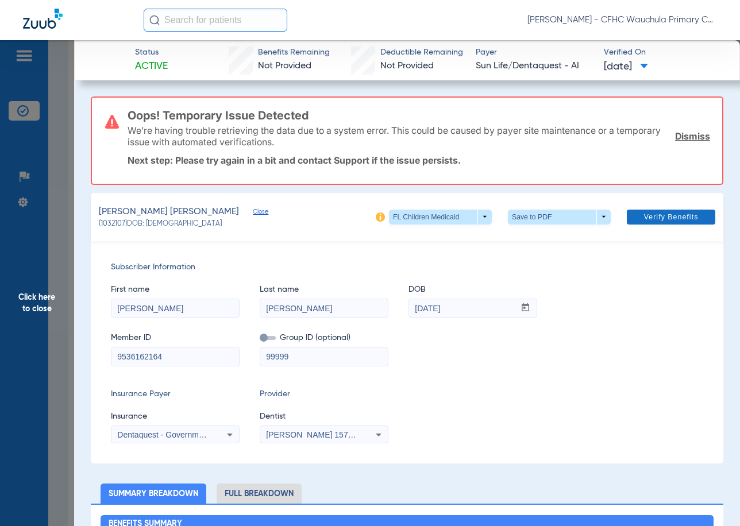
click at [605, 218] on span "Verify Benefits" at bounding box center [671, 217] width 55 height 9
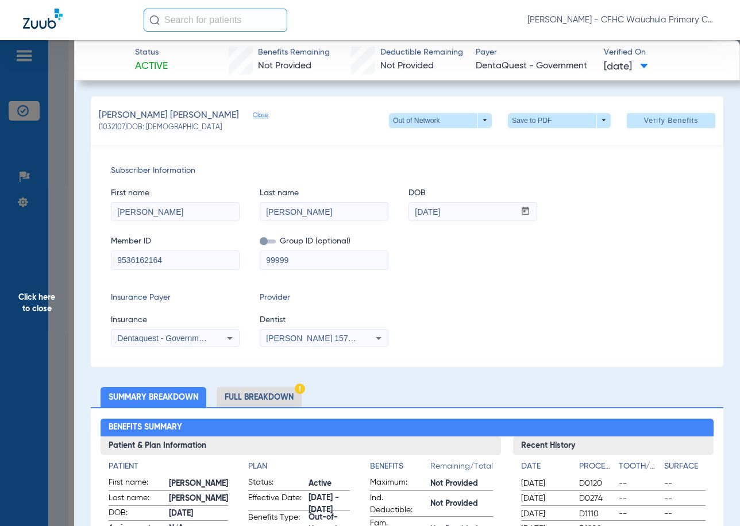
click at [280, 399] on li "Full Breakdown" at bounding box center [259, 397] width 85 height 20
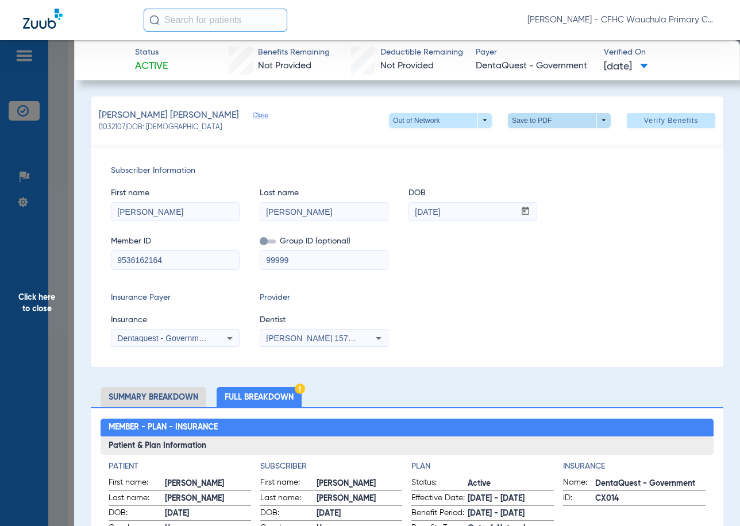
click at [561, 127] on span at bounding box center [560, 121] width 28 height 28
click at [562, 145] on span "Save to PDF" at bounding box center [554, 143] width 45 height 8
click at [72, 160] on span "Click here to close" at bounding box center [37, 303] width 74 height 526
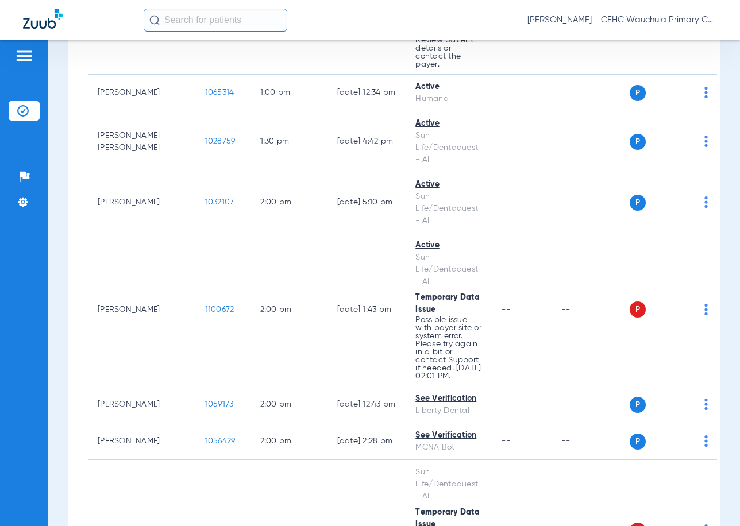
click at [316, 26] on div "[PERSON_NAME] - CFHC Wauchula Primary Care Dental" at bounding box center [431, 20] width 574 height 23
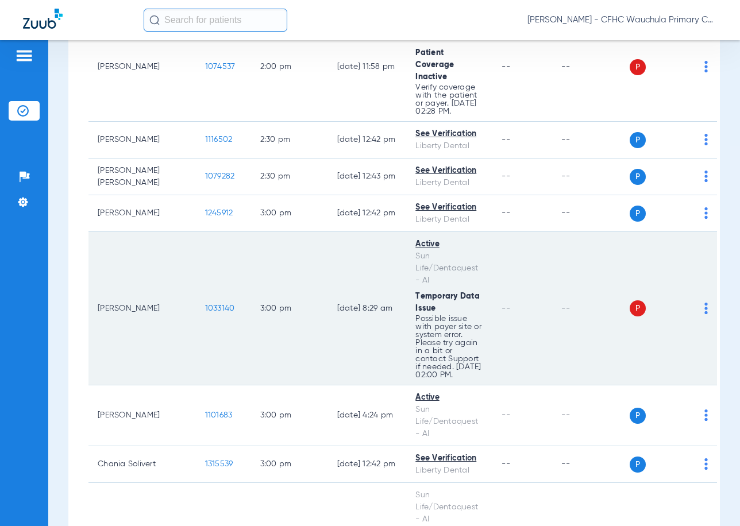
scroll to position [3137, 0]
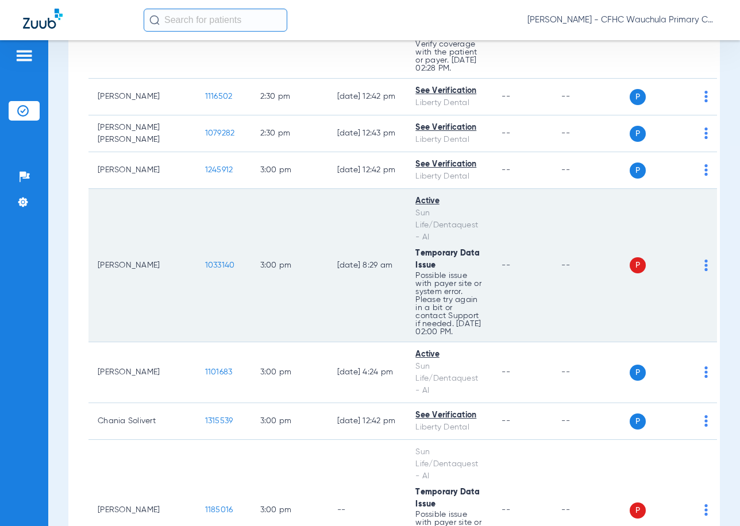
click at [205, 270] on span "1033140" at bounding box center [220, 265] width 30 height 8
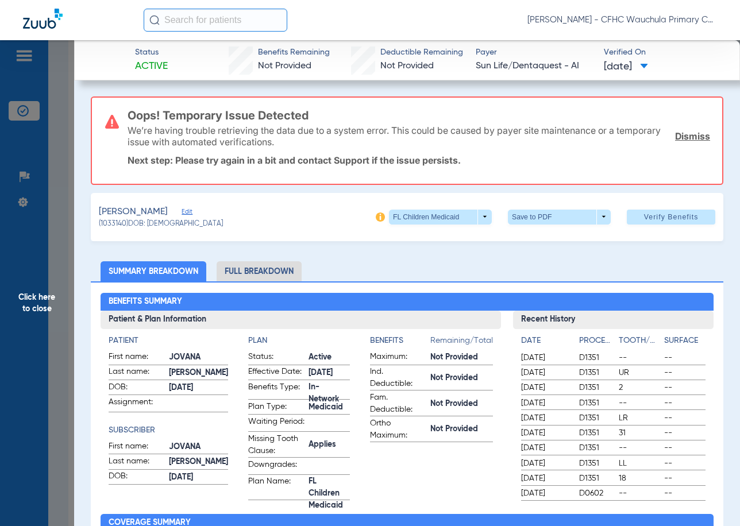
click at [192, 210] on span "Edit" at bounding box center [187, 213] width 10 height 11
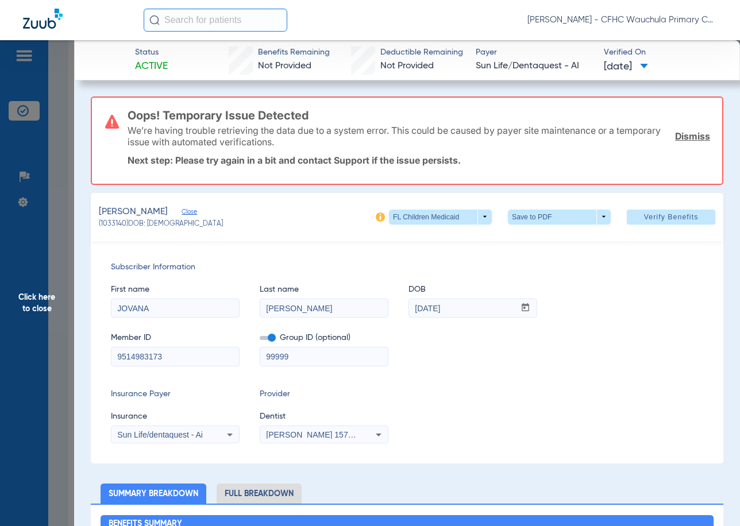
click at [270, 339] on span at bounding box center [268, 338] width 16 height 4
click at [260, 340] on input "checkbox" at bounding box center [260, 340] width 0 height 0
click at [181, 434] on span "Sun Life/dentaquest - Ai" at bounding box center [160, 434] width 86 height 9
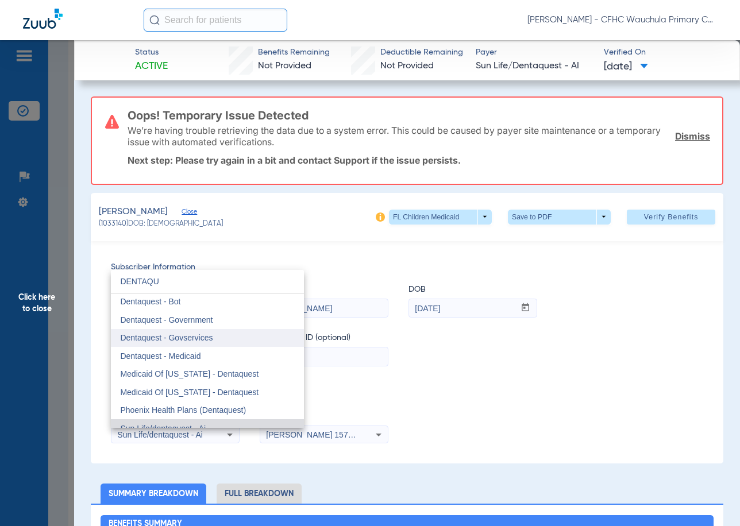
scroll to position [0, 0]
type input "DENTAQU"
click at [216, 320] on mat-option "Dentaquest - Government" at bounding box center [207, 321] width 193 height 18
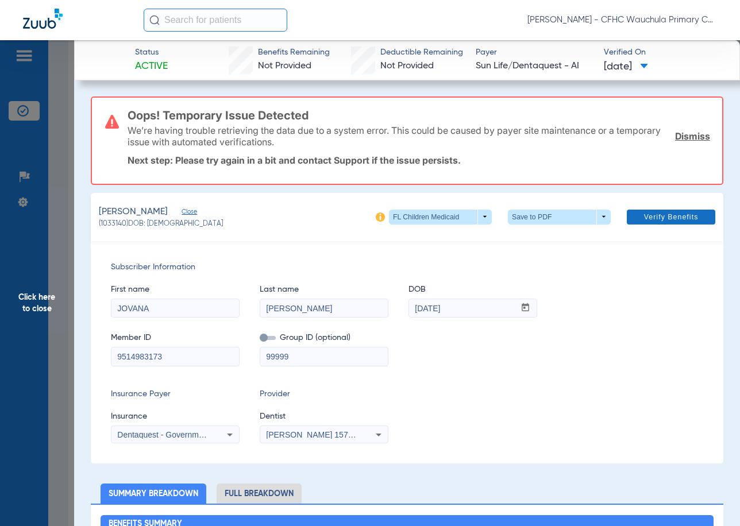
click at [605, 214] on span "Verify Benefits" at bounding box center [671, 217] width 55 height 9
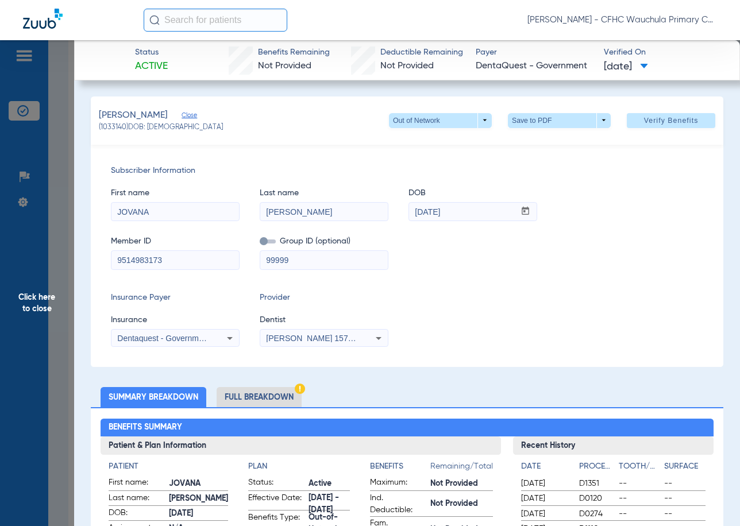
click at [484, 175] on span "Subscriber Information" at bounding box center [407, 171] width 592 height 12
click at [262, 398] on li "Full Breakdown" at bounding box center [259, 397] width 85 height 20
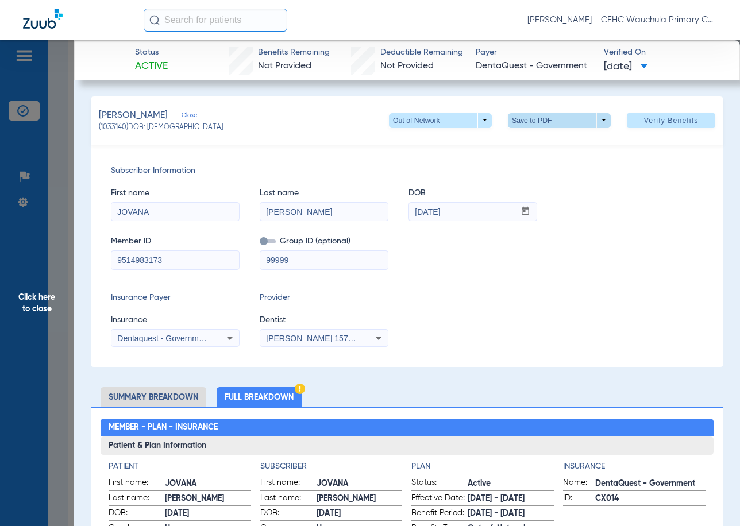
click at [546, 125] on span at bounding box center [560, 121] width 28 height 28
click at [538, 142] on span "Save to PDF" at bounding box center [554, 143] width 45 height 8
click at [48, 161] on span "Click here to close" at bounding box center [37, 303] width 74 height 526
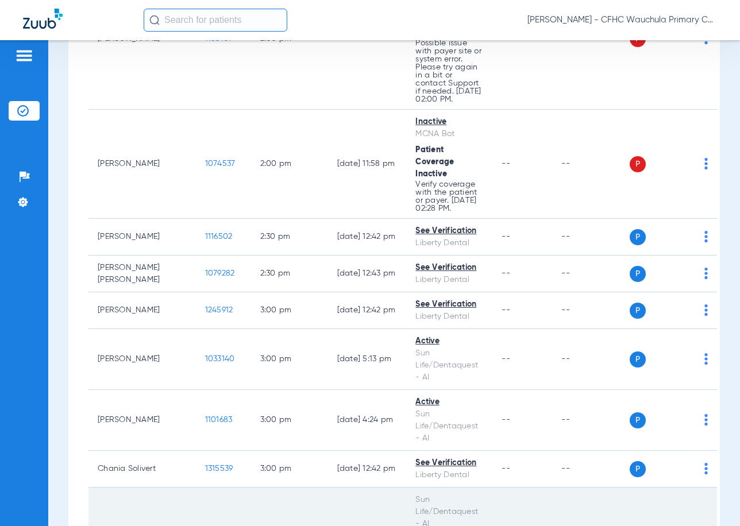
scroll to position [2939, 0]
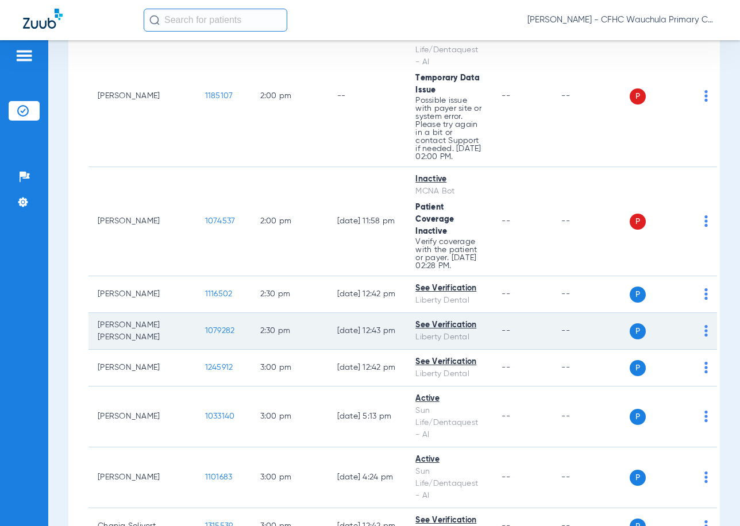
click at [205, 327] on span "1079282" at bounding box center [220, 331] width 30 height 8
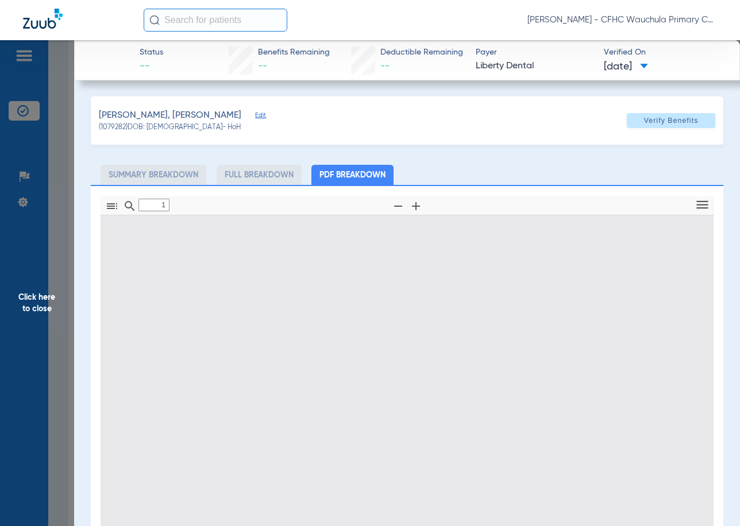
type input "0"
select select "page-width"
type input "1"
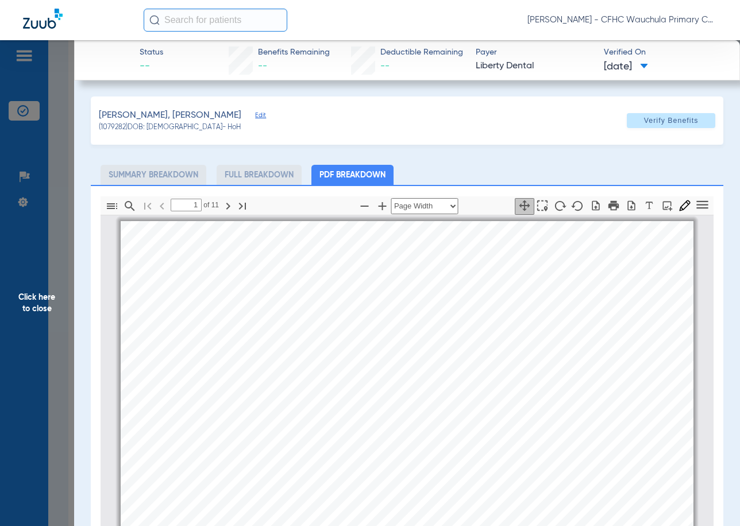
scroll to position [6, 0]
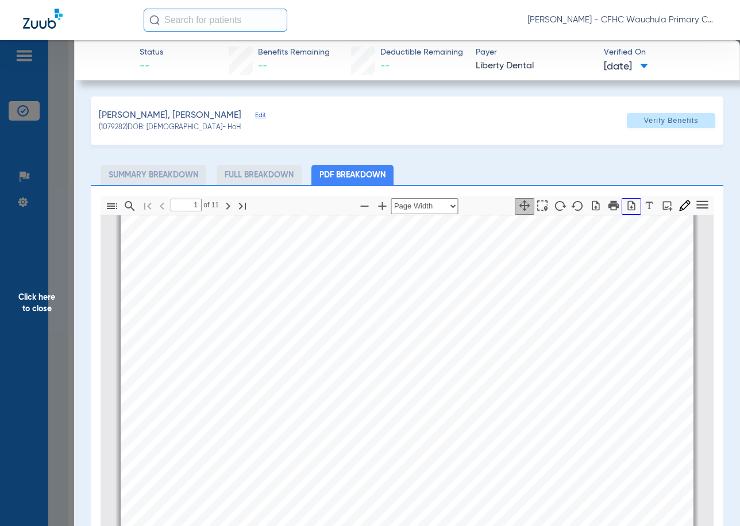
click at [605, 213] on button "button" at bounding box center [632, 206] width 20 height 17
click at [64, 184] on span "Click here to close" at bounding box center [37, 303] width 74 height 526
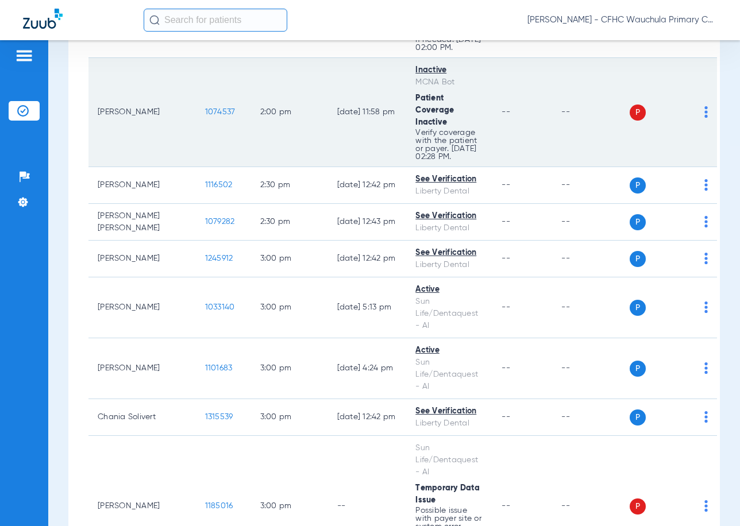
scroll to position [2939, 0]
